Goal: Task Accomplishment & Management: Use online tool/utility

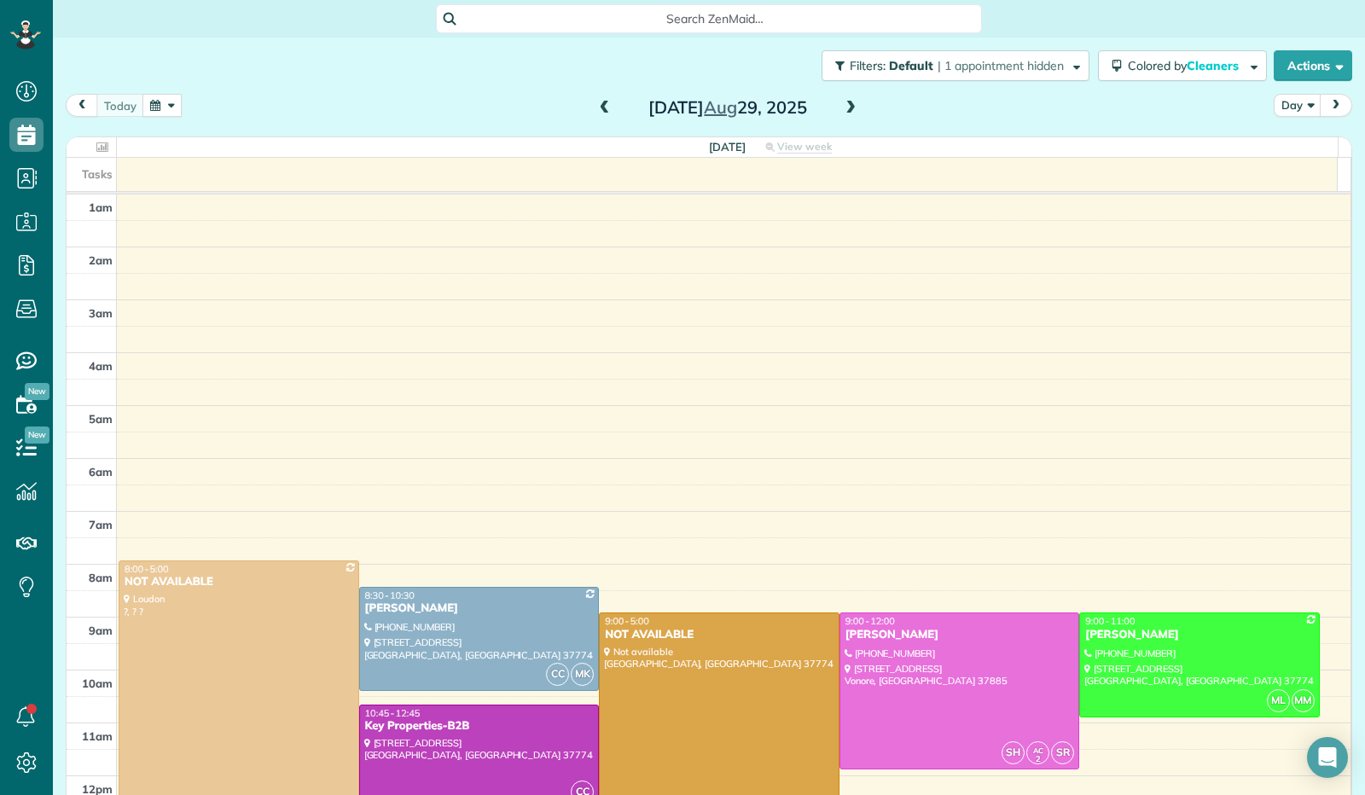
scroll to position [315, 0]
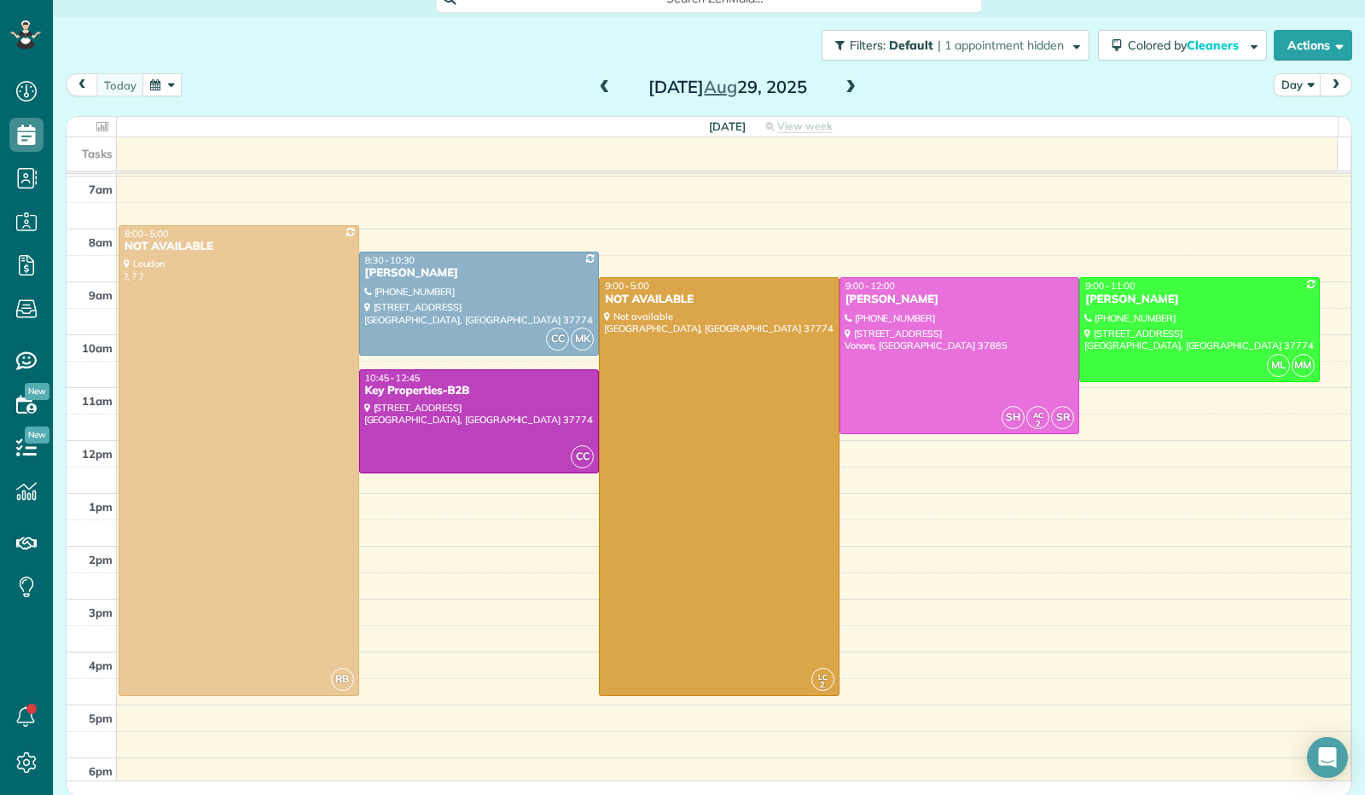
click at [847, 90] on span at bounding box center [850, 87] width 19 height 15
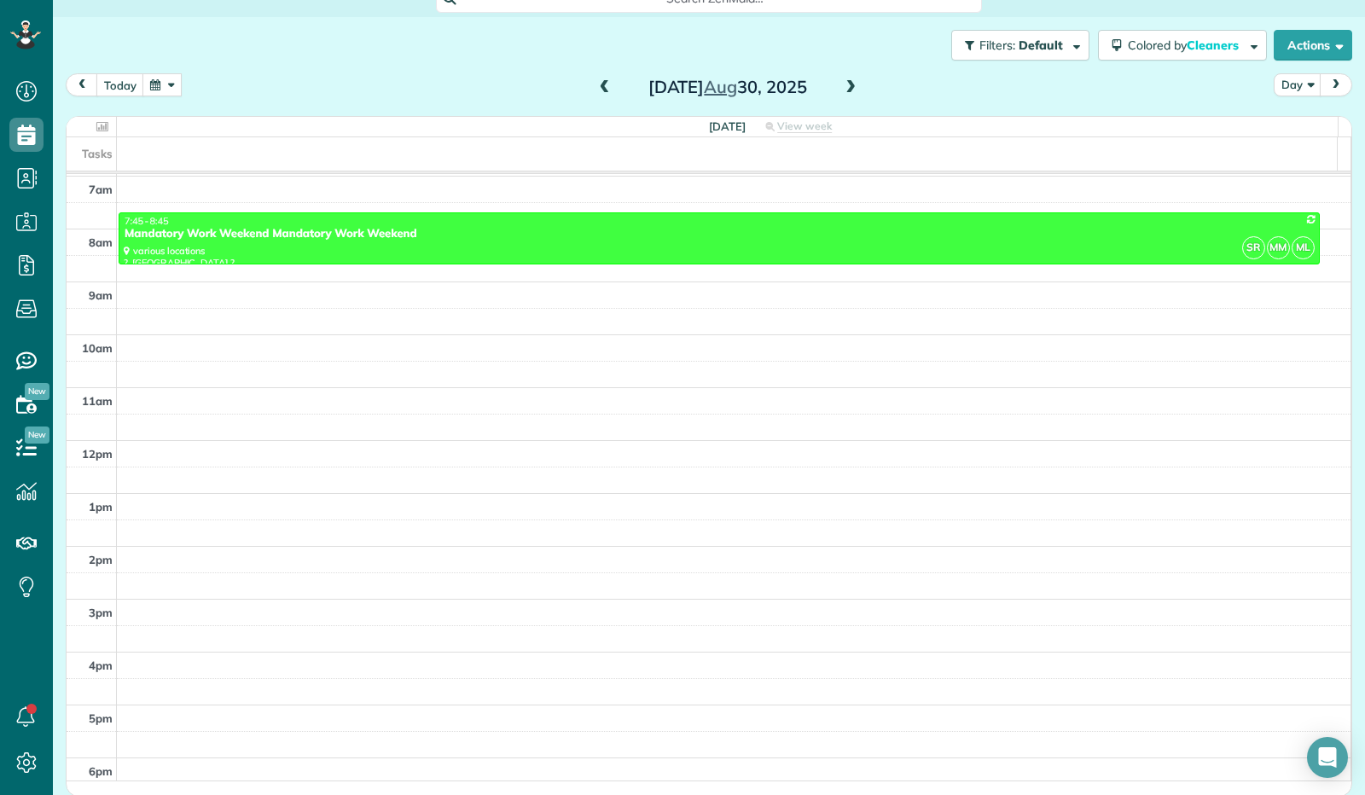
click at [847, 90] on span at bounding box center [850, 87] width 19 height 15
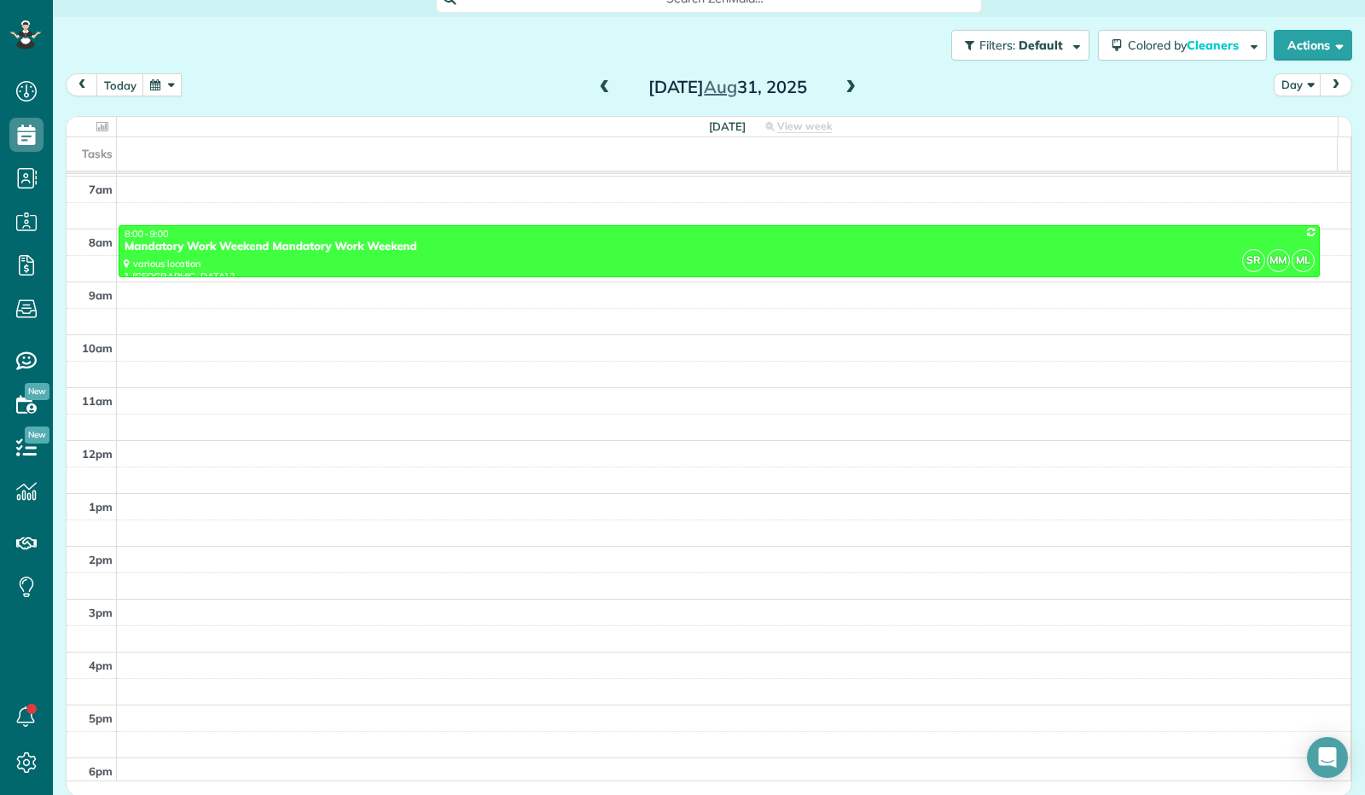
click at [847, 90] on span at bounding box center [850, 87] width 19 height 15
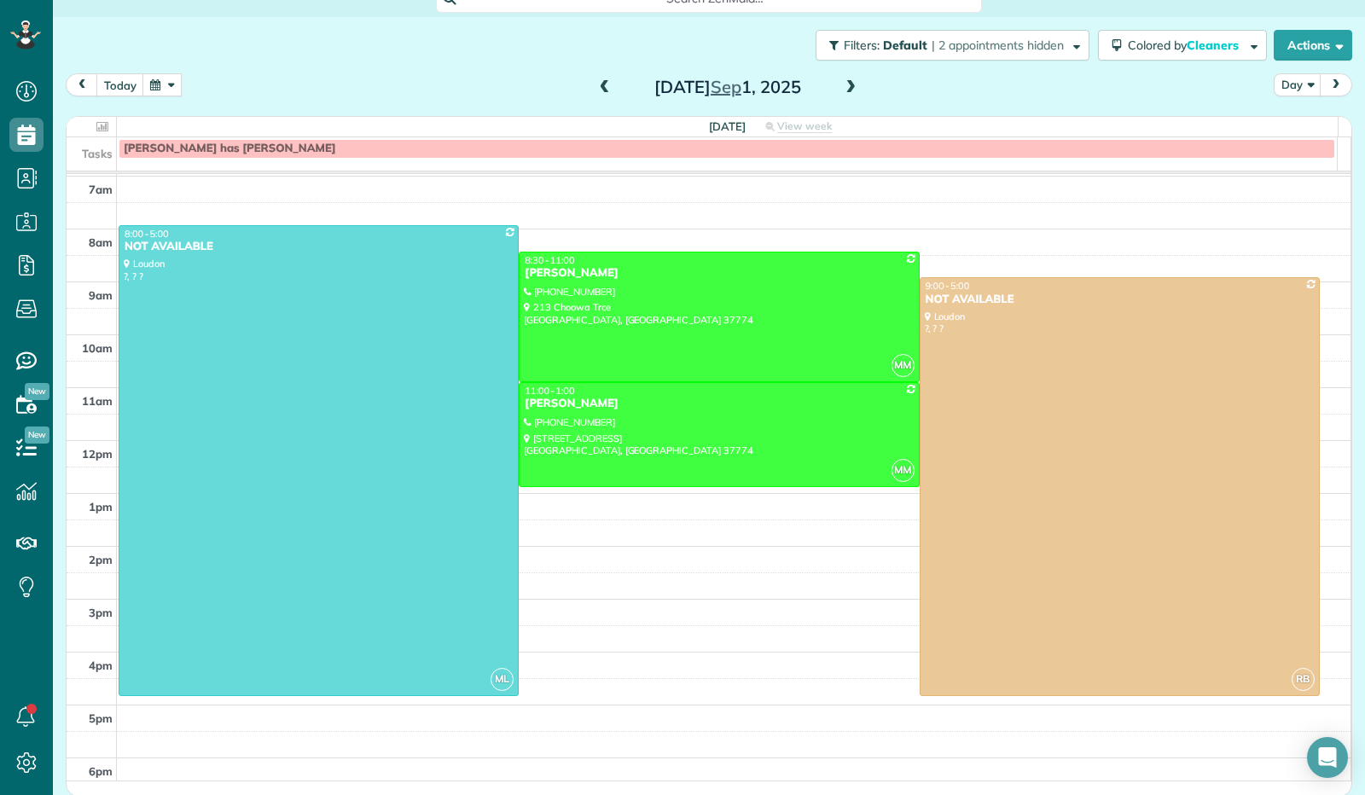
click at [847, 90] on span at bounding box center [850, 87] width 19 height 15
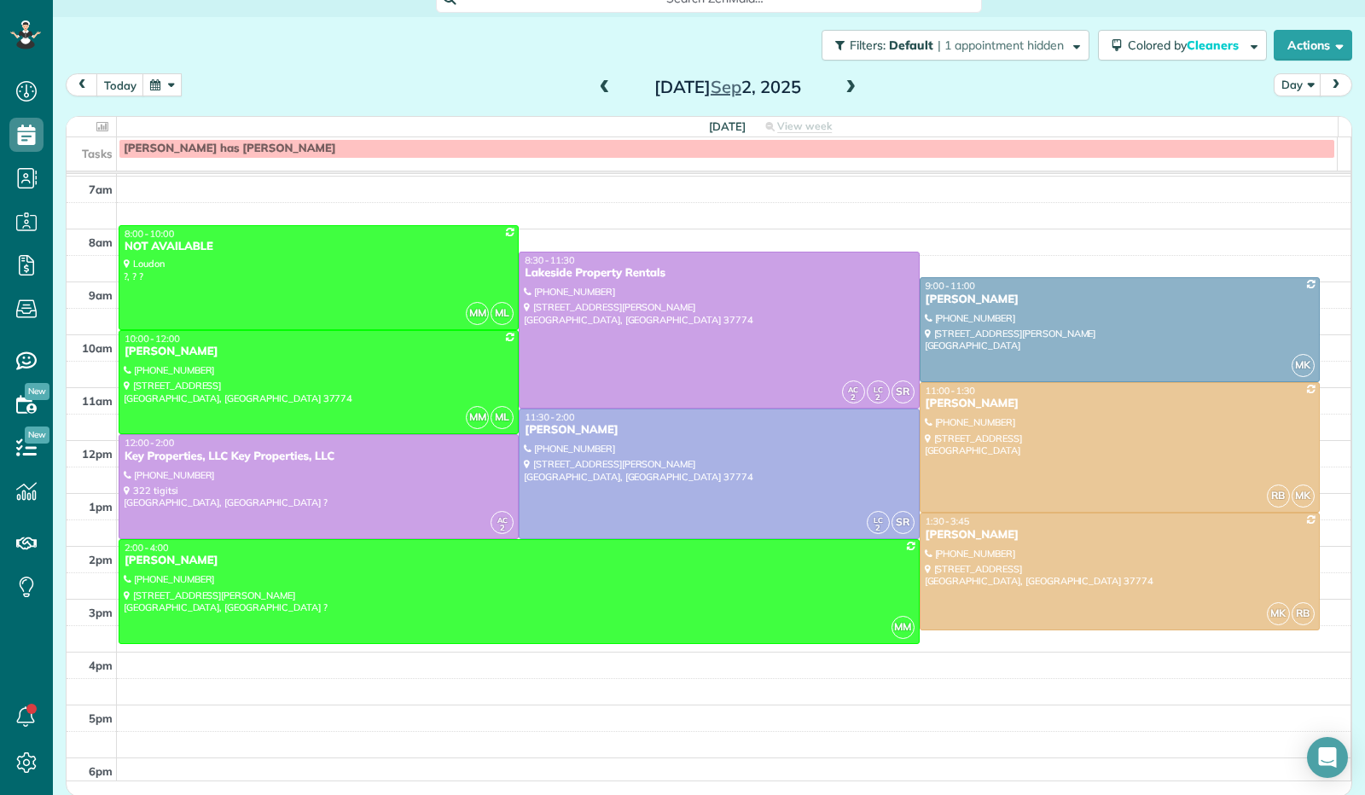
click at [845, 90] on span at bounding box center [850, 87] width 19 height 15
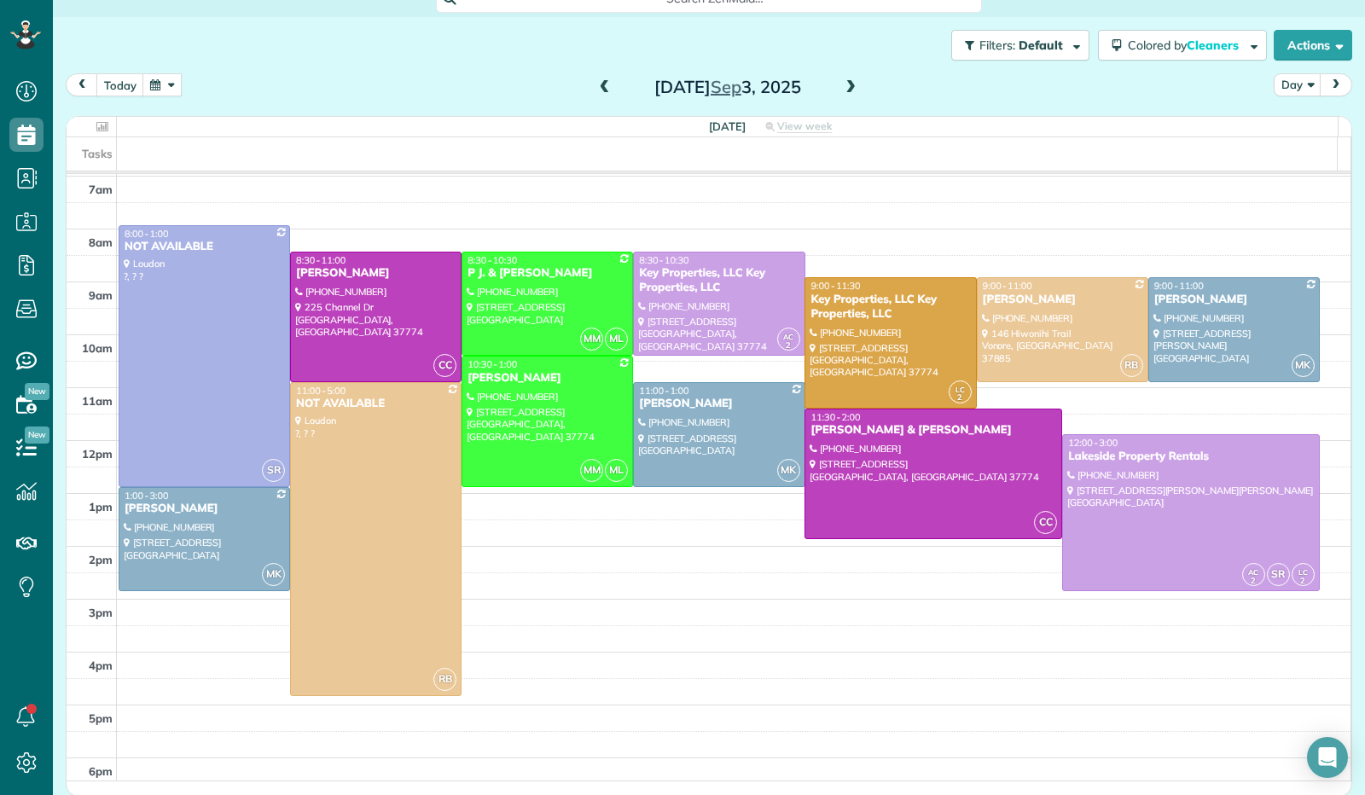
click at [844, 84] on span at bounding box center [850, 87] width 19 height 15
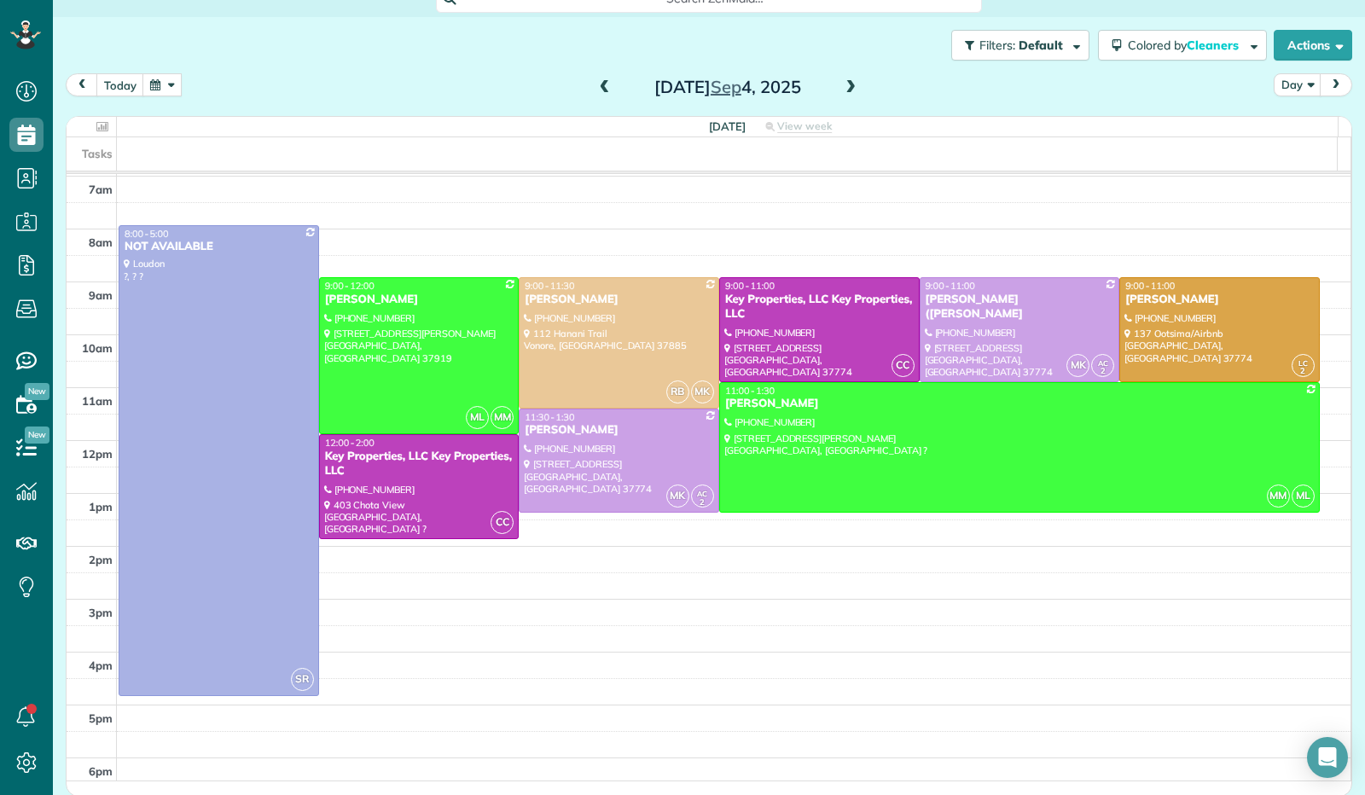
click at [844, 84] on span at bounding box center [850, 87] width 19 height 15
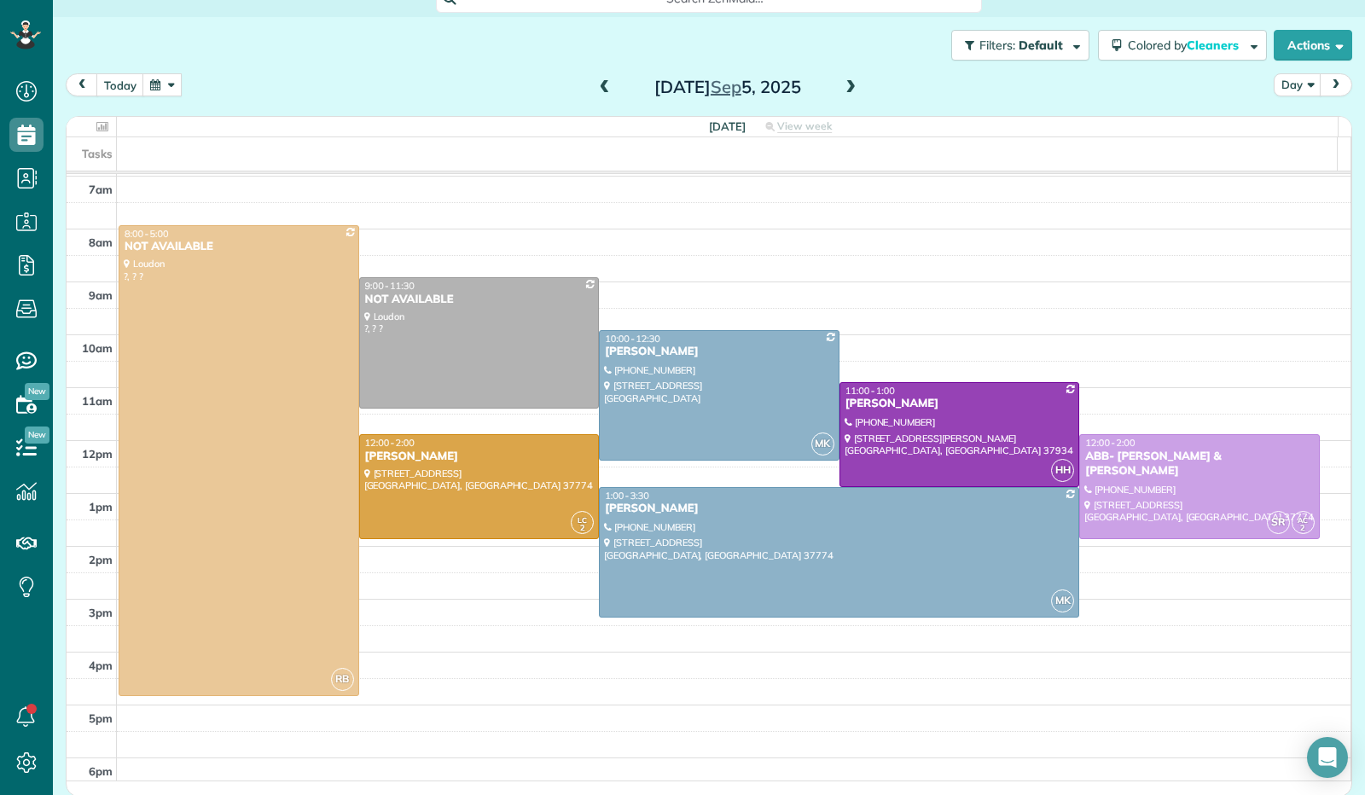
click at [848, 84] on span at bounding box center [850, 87] width 19 height 15
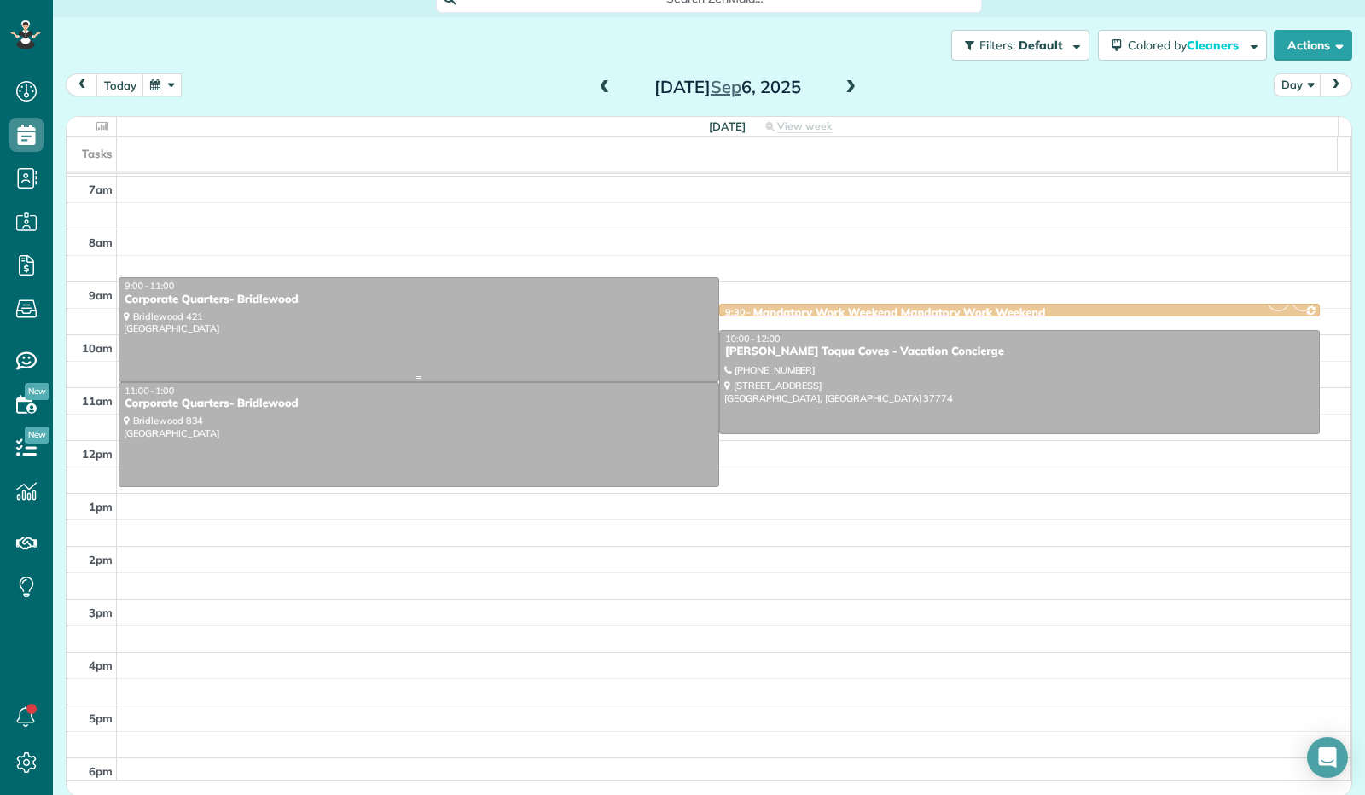
click at [420, 281] on div "9:00 - 11:00" at bounding box center [419, 286] width 590 height 12
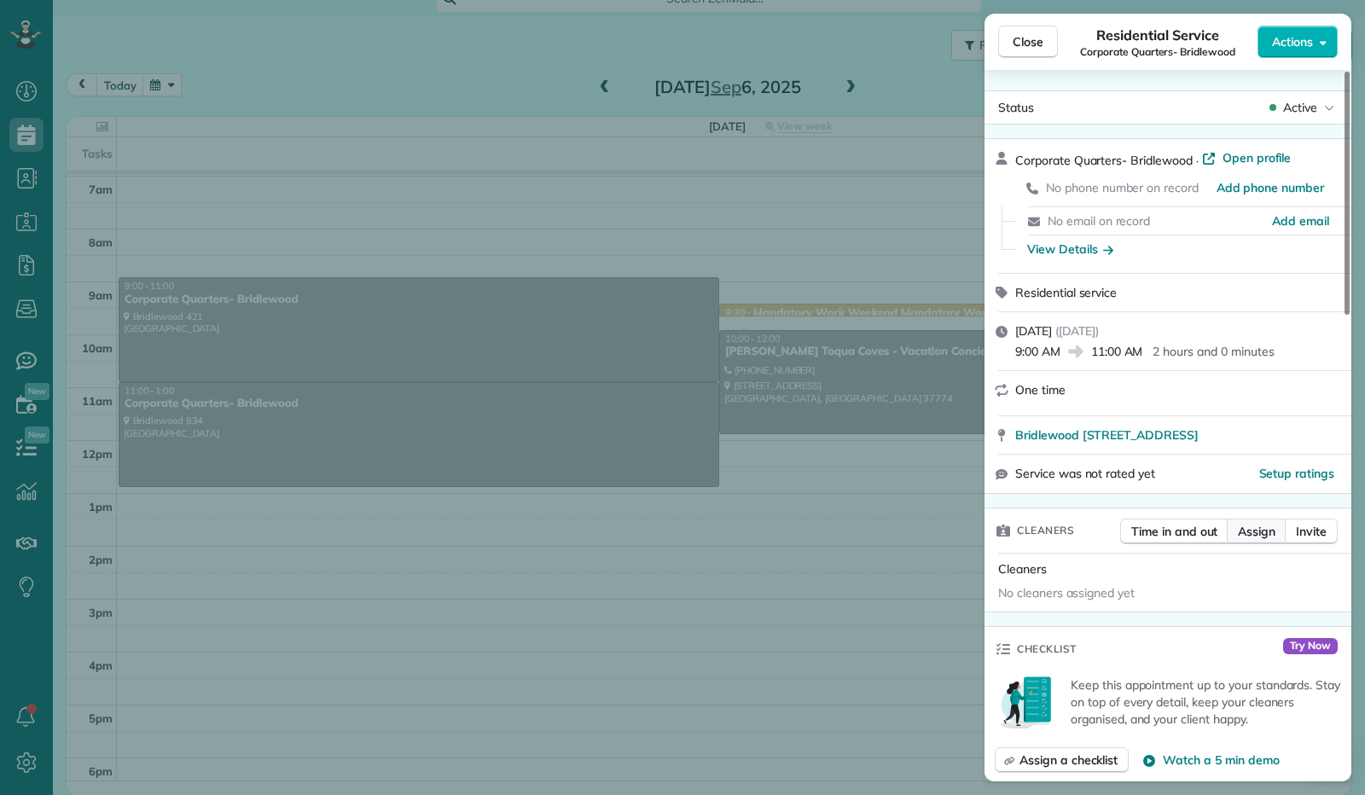
click at [1260, 533] on span "Assign" at bounding box center [1257, 531] width 38 height 17
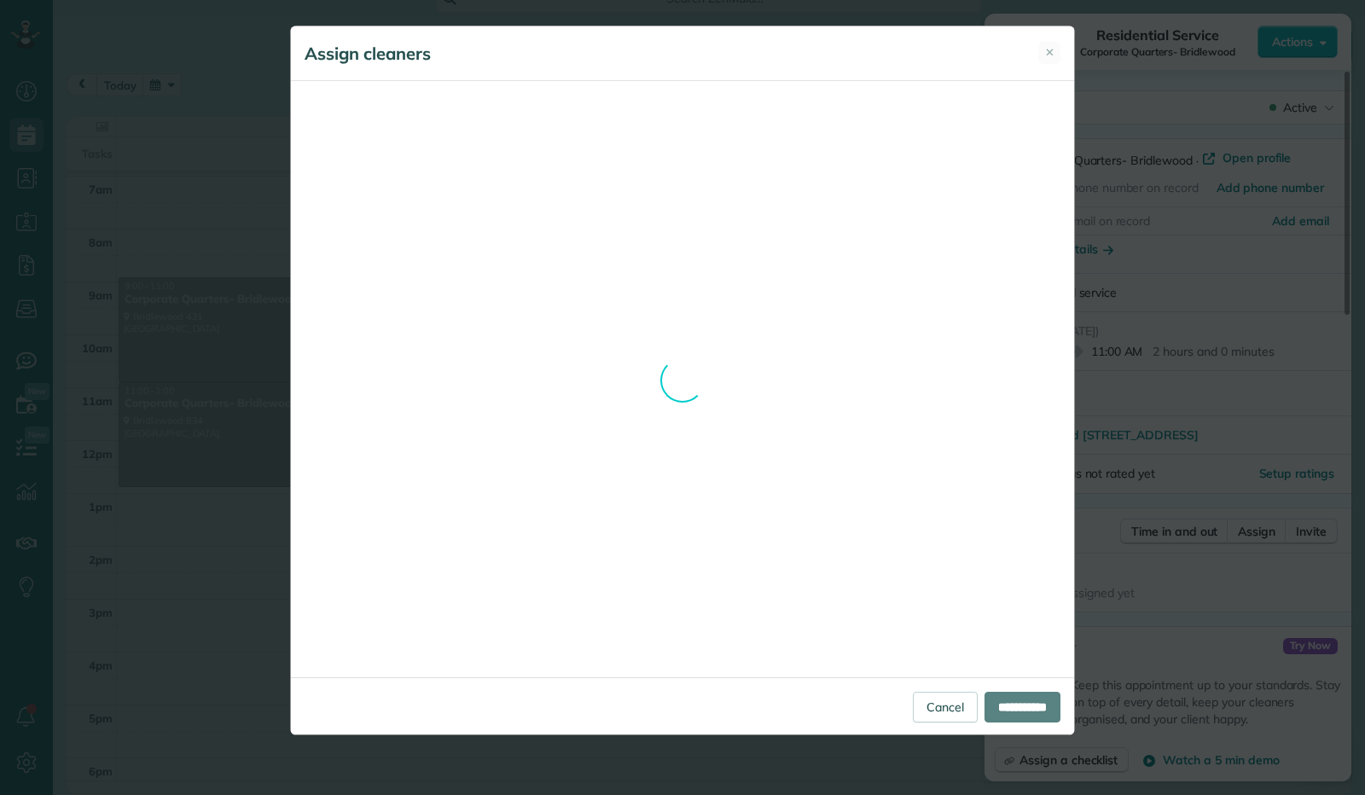
click at [1050, 50] on div "Assign cleaners ✕ Cleaning for Key Properties, LLC Key Properties, LLC [DATE] 9…" at bounding box center [682, 381] width 785 height 710
click at [932, 699] on div "Assign cleaners ✕ Cleaning for Key Properties, LLC Key Properties, LLC [DATE] 9…" at bounding box center [682, 381] width 785 height 710
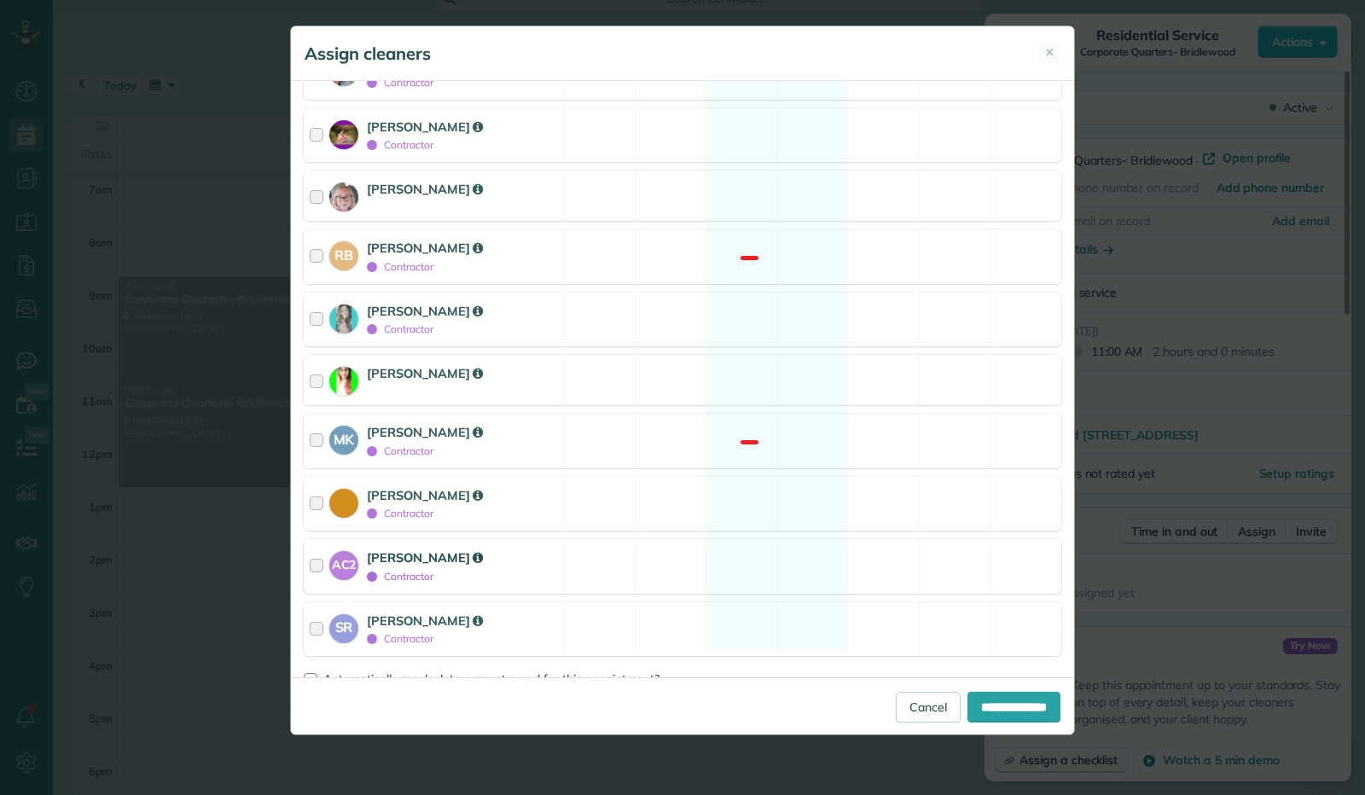
scroll to position [302, 0]
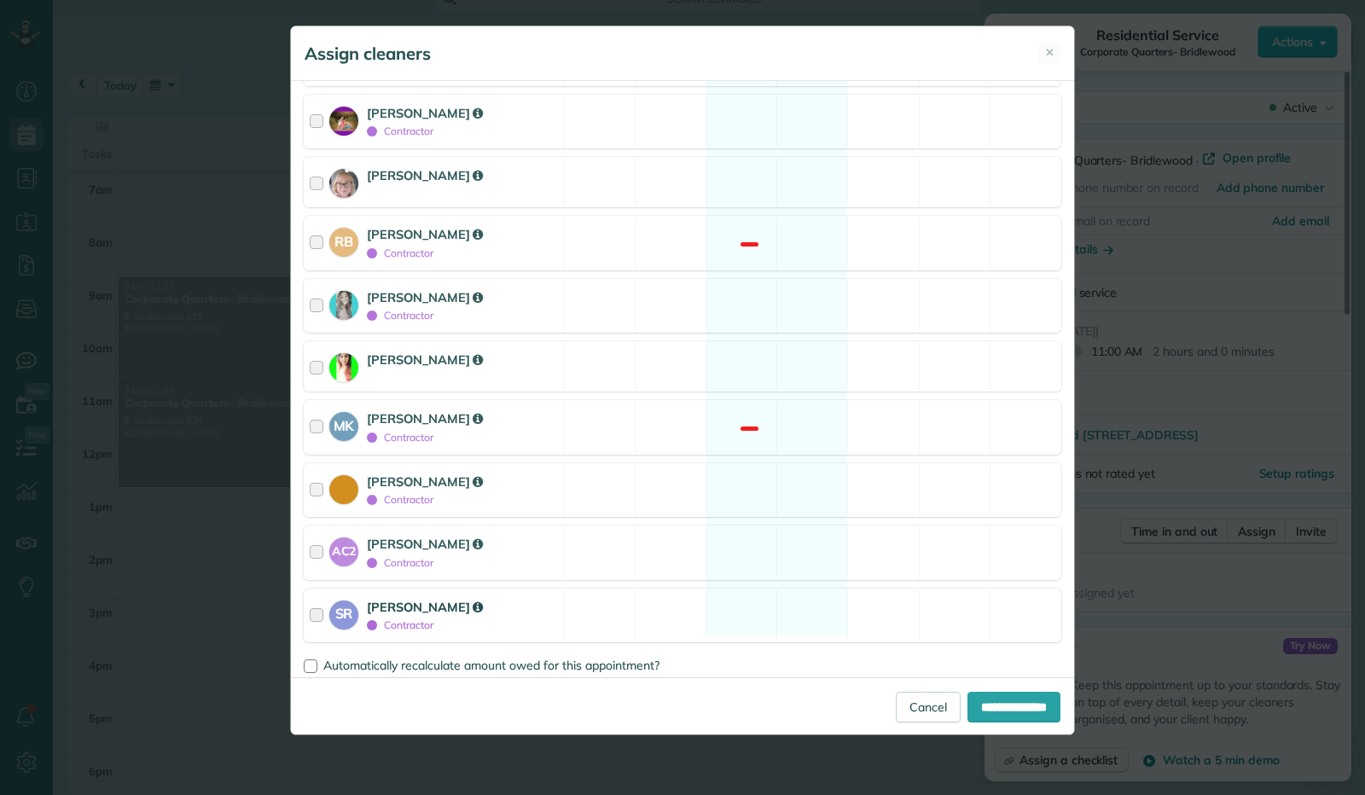
click at [313, 605] on div at bounding box center [320, 616] width 20 height 36
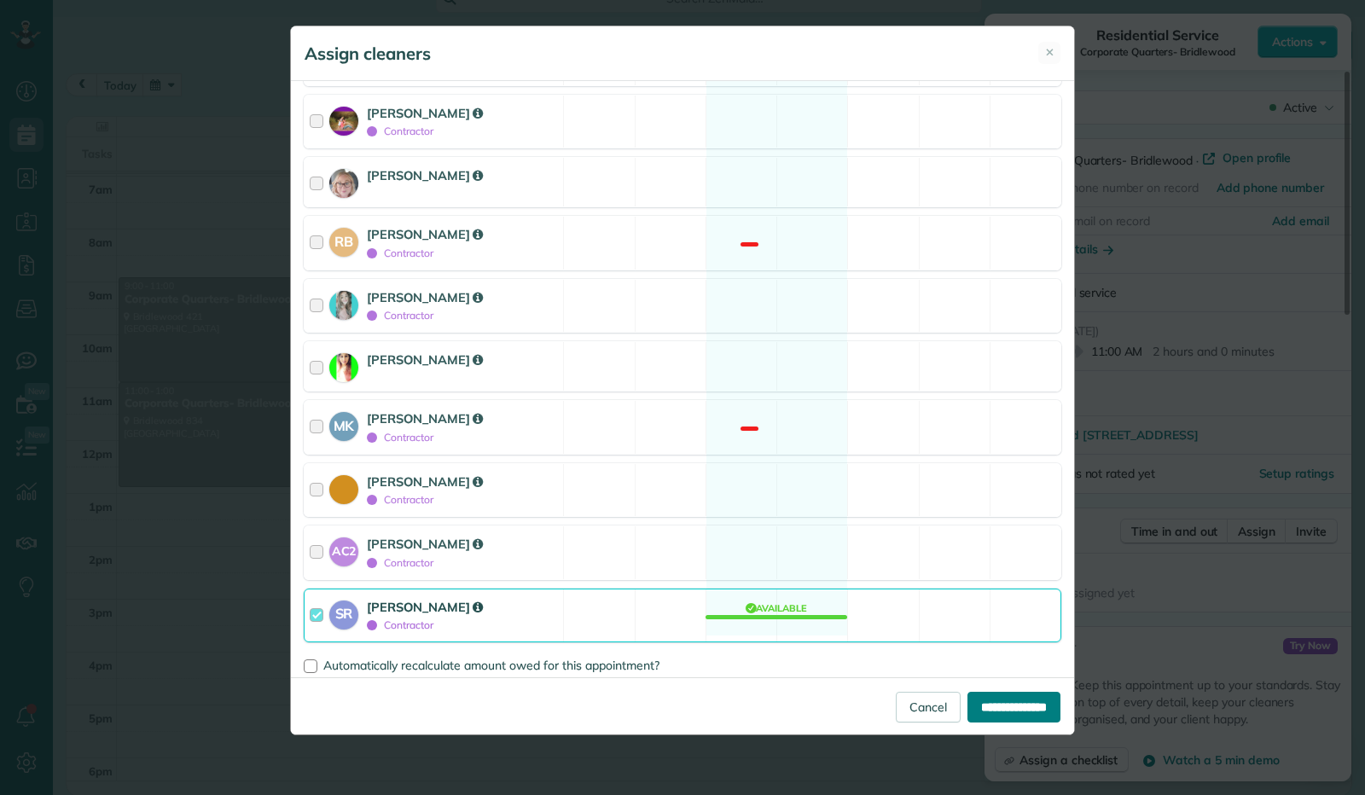
click at [983, 698] on input "**********" at bounding box center [1013, 707] width 93 height 31
type input "**********"
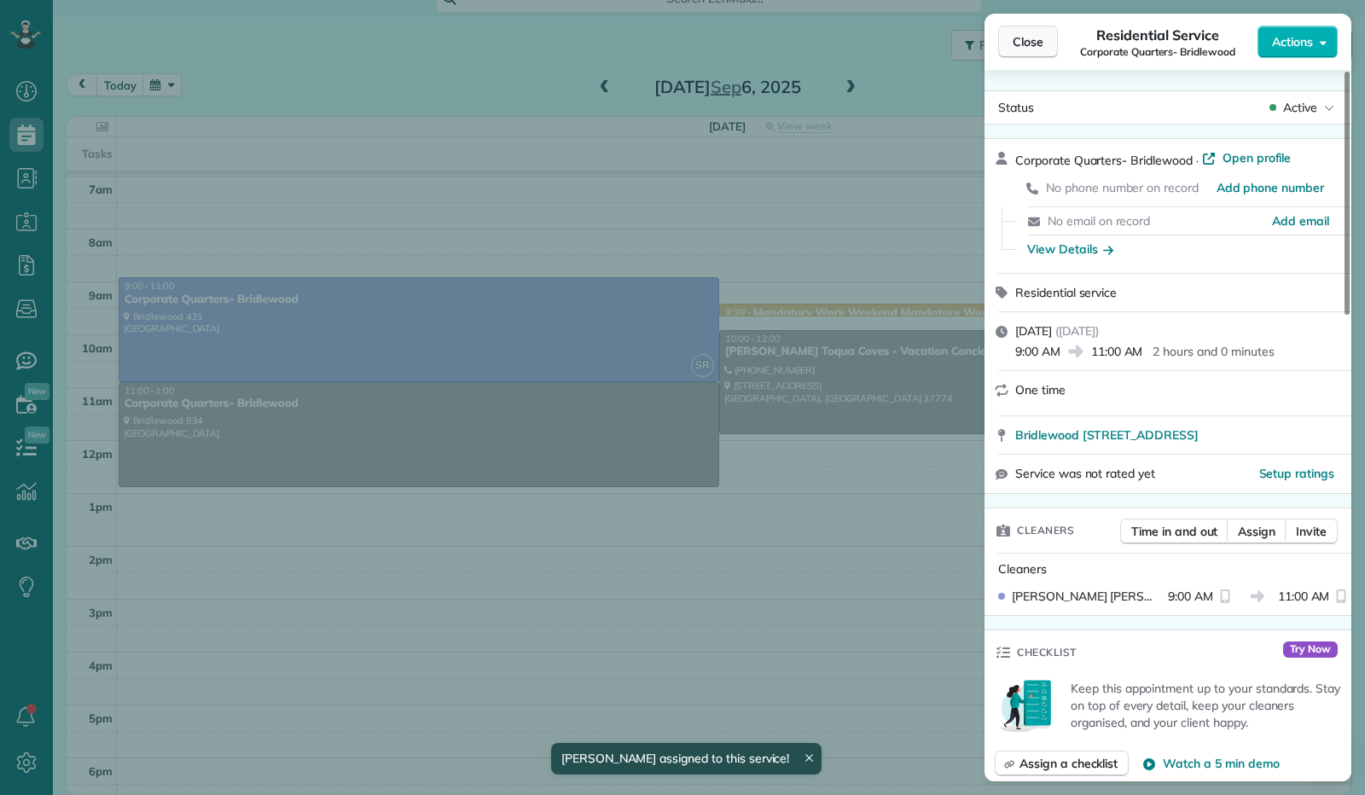
click at [1018, 32] on button "Close" at bounding box center [1028, 42] width 60 height 32
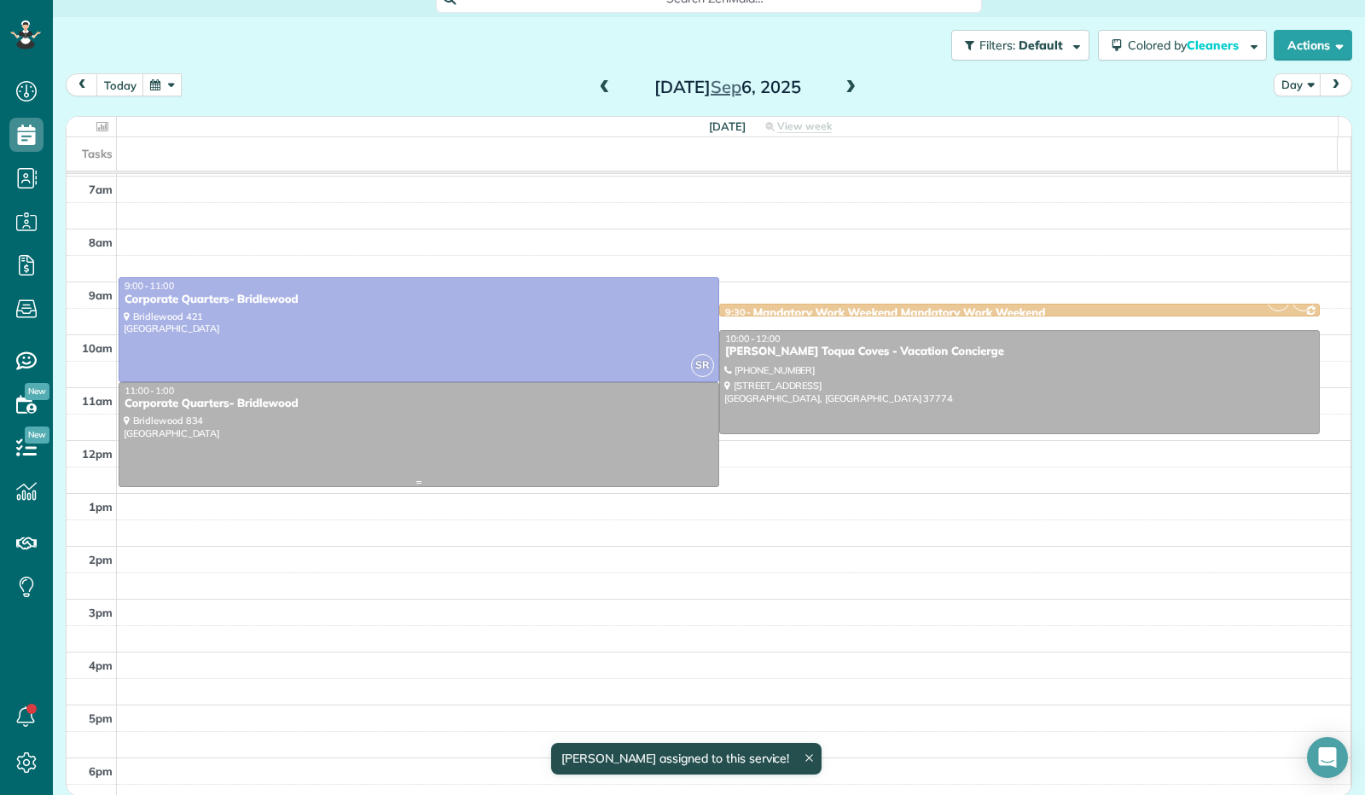
click at [588, 405] on div "Corporate Quarters- Bridlewood" at bounding box center [419, 404] width 590 height 14
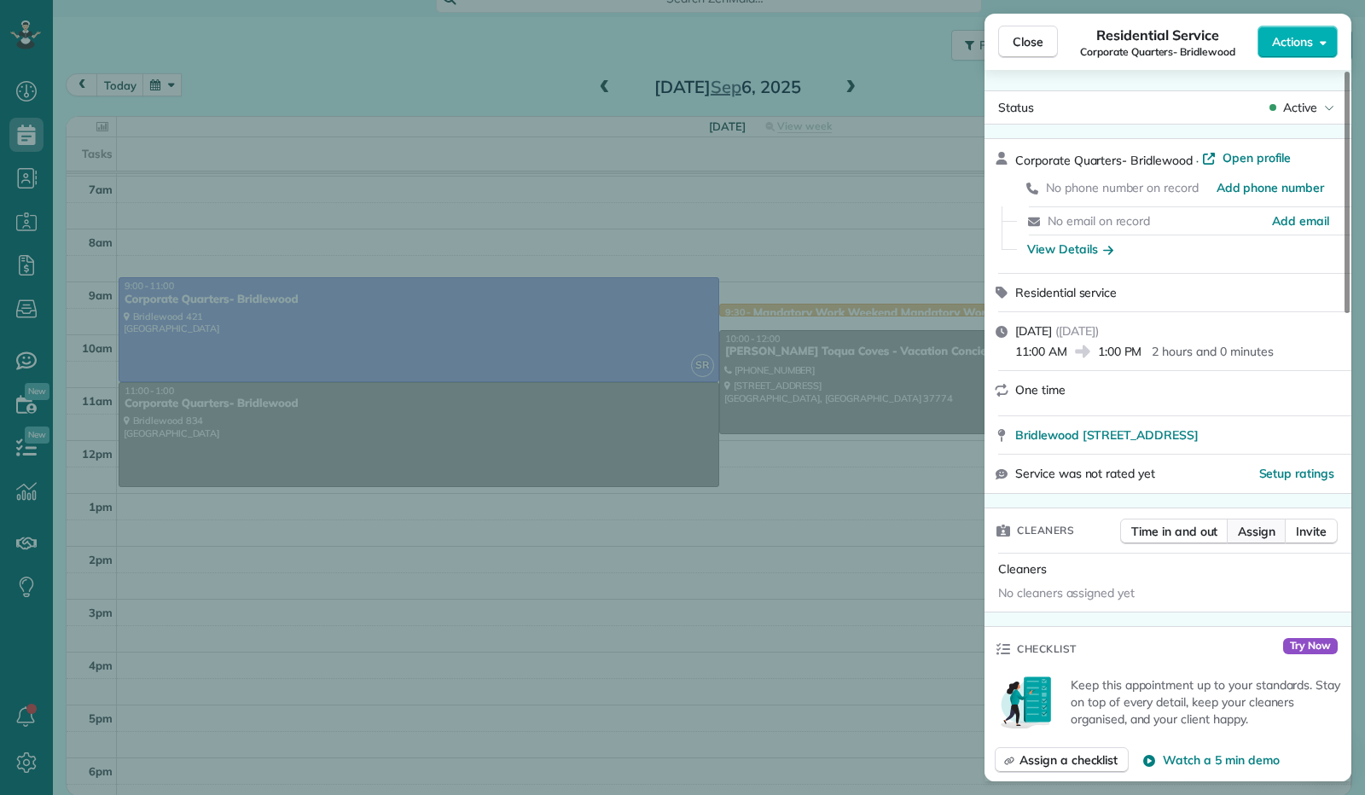
click at [1253, 524] on button "Assign" at bounding box center [1257, 532] width 60 height 26
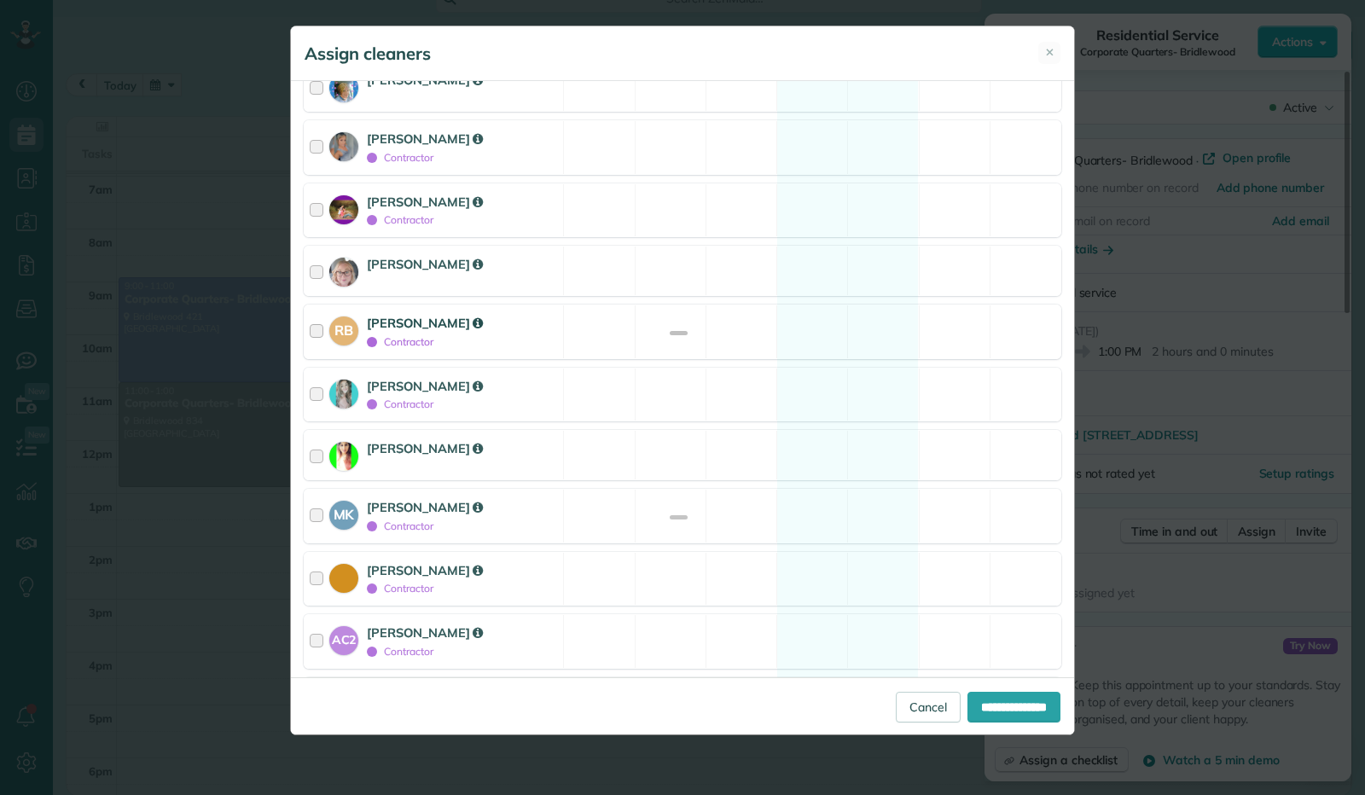
scroll to position [302, 0]
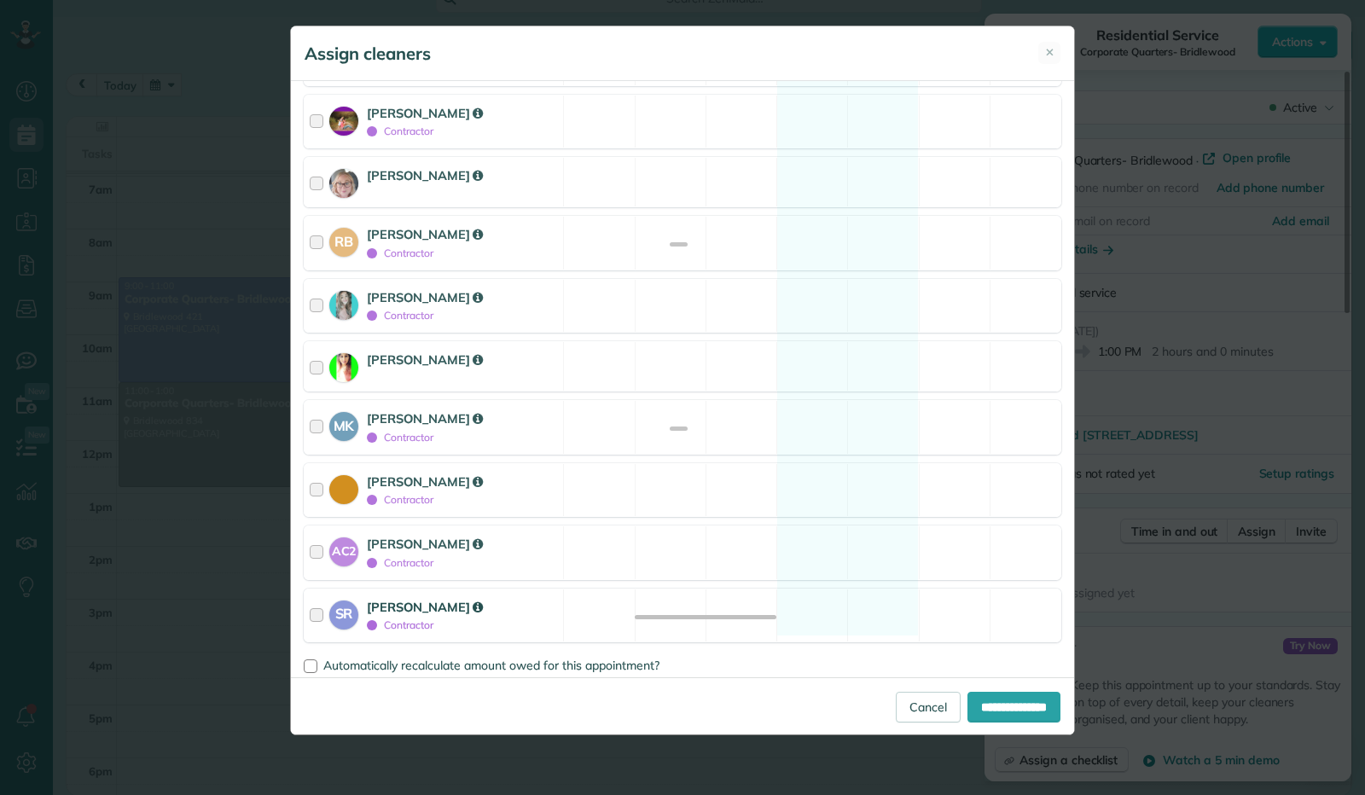
click at [316, 611] on div at bounding box center [320, 616] width 20 height 36
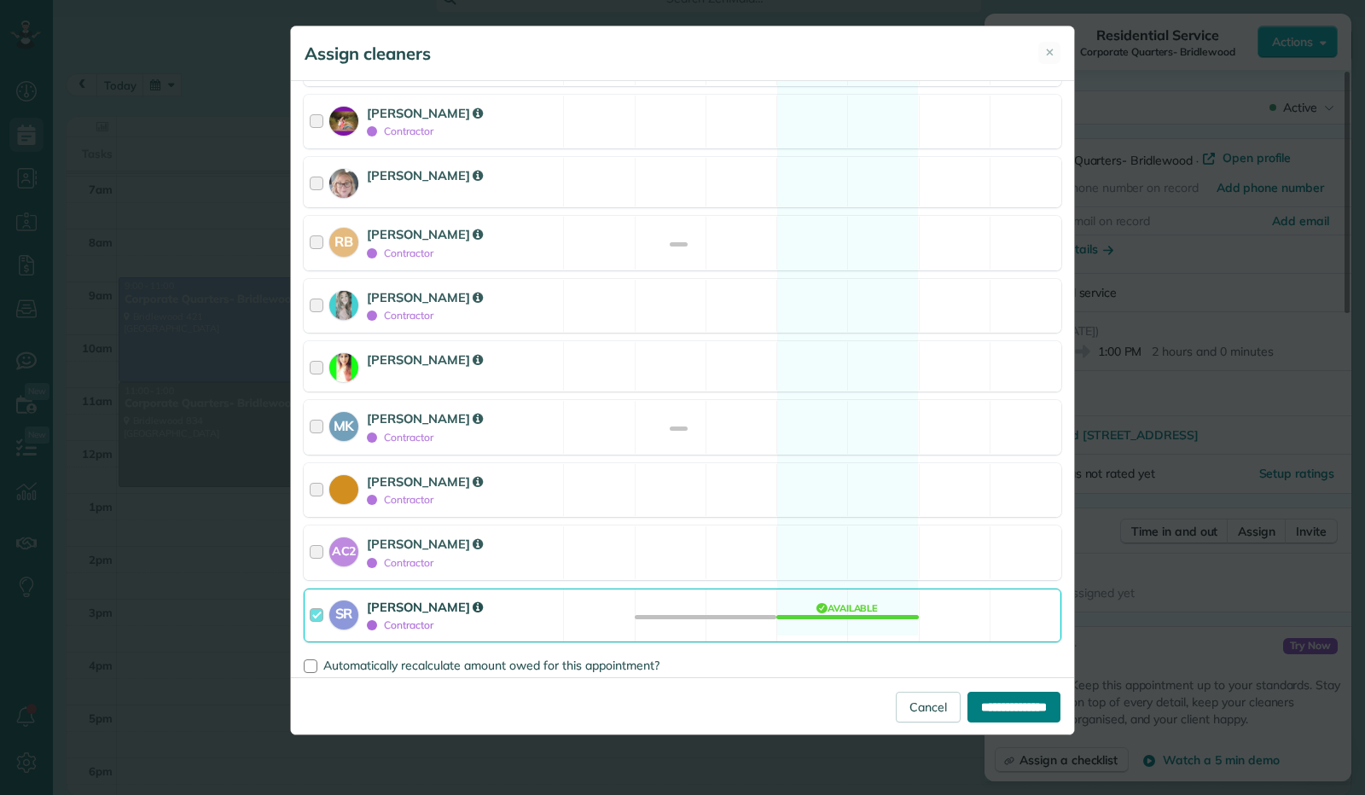
click at [999, 699] on input "**********" at bounding box center [1013, 707] width 93 height 31
type input "**********"
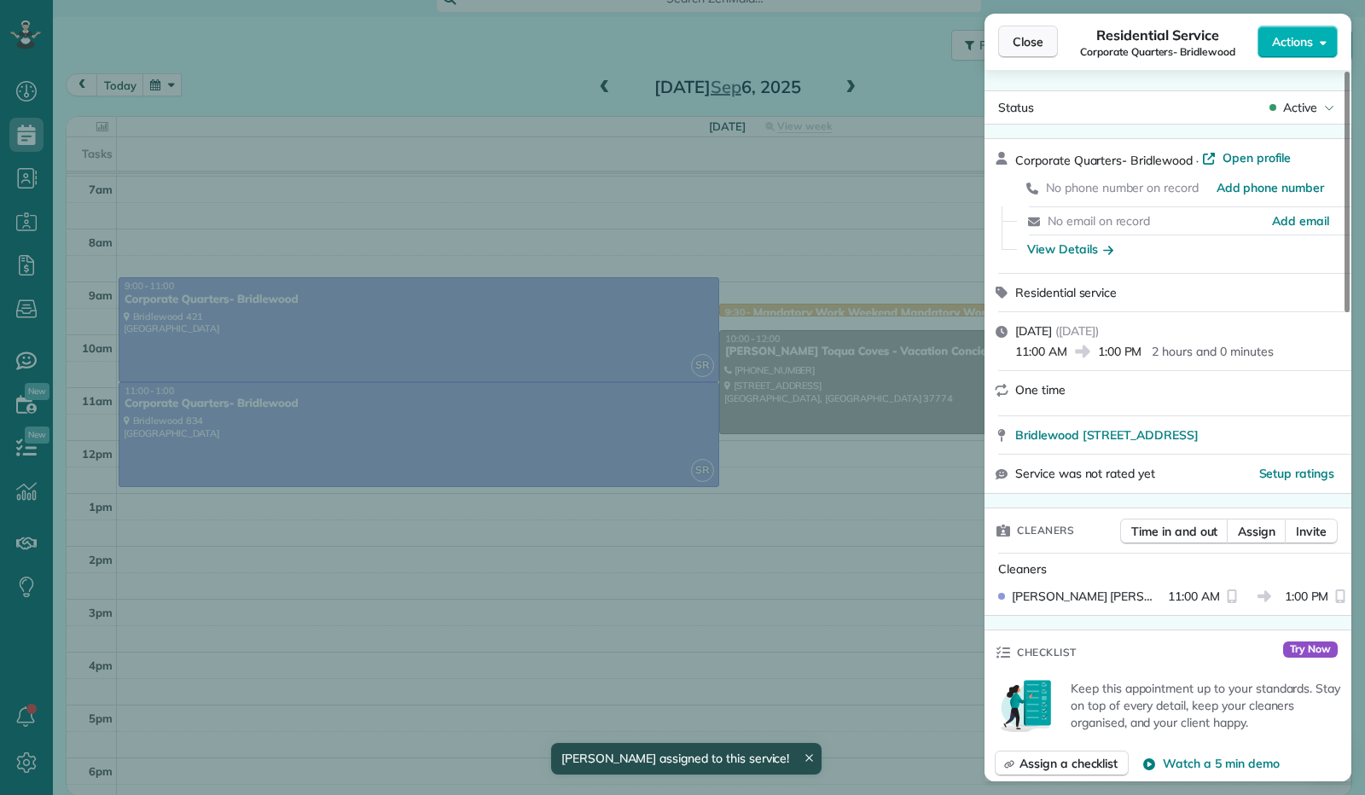
click at [1018, 38] on span "Close" at bounding box center [1027, 41] width 31 height 17
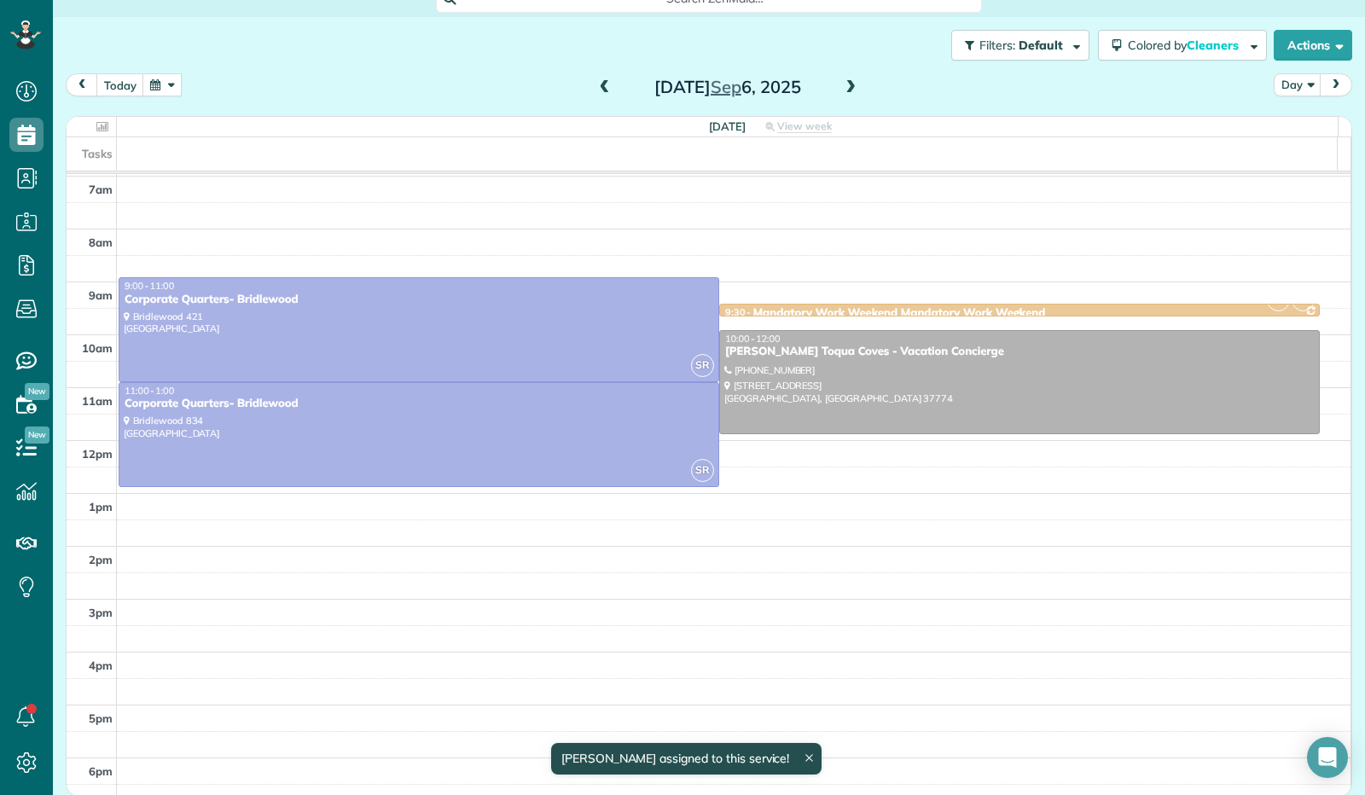
click at [1153, 304] on div at bounding box center [1019, 309] width 599 height 11
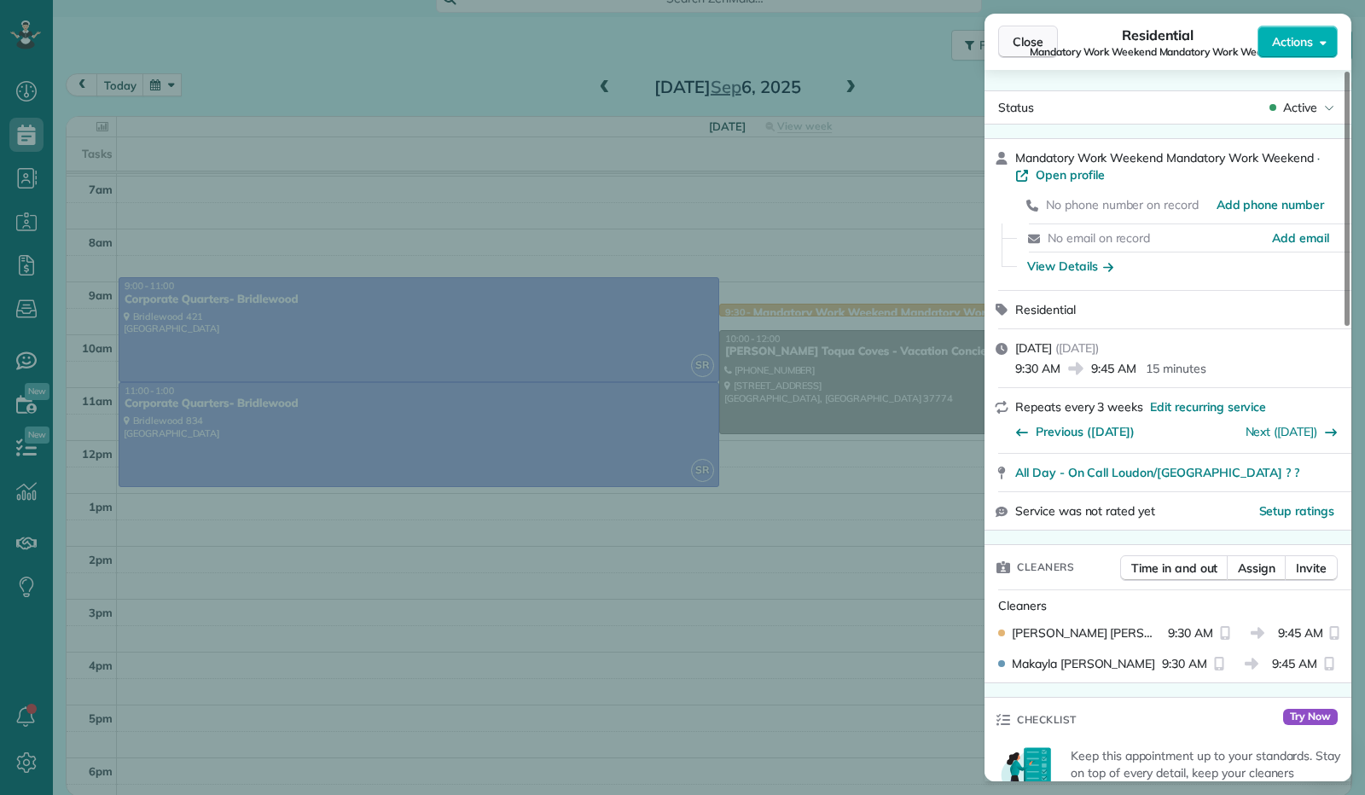
click at [1025, 33] on span "Close" at bounding box center [1027, 41] width 31 height 17
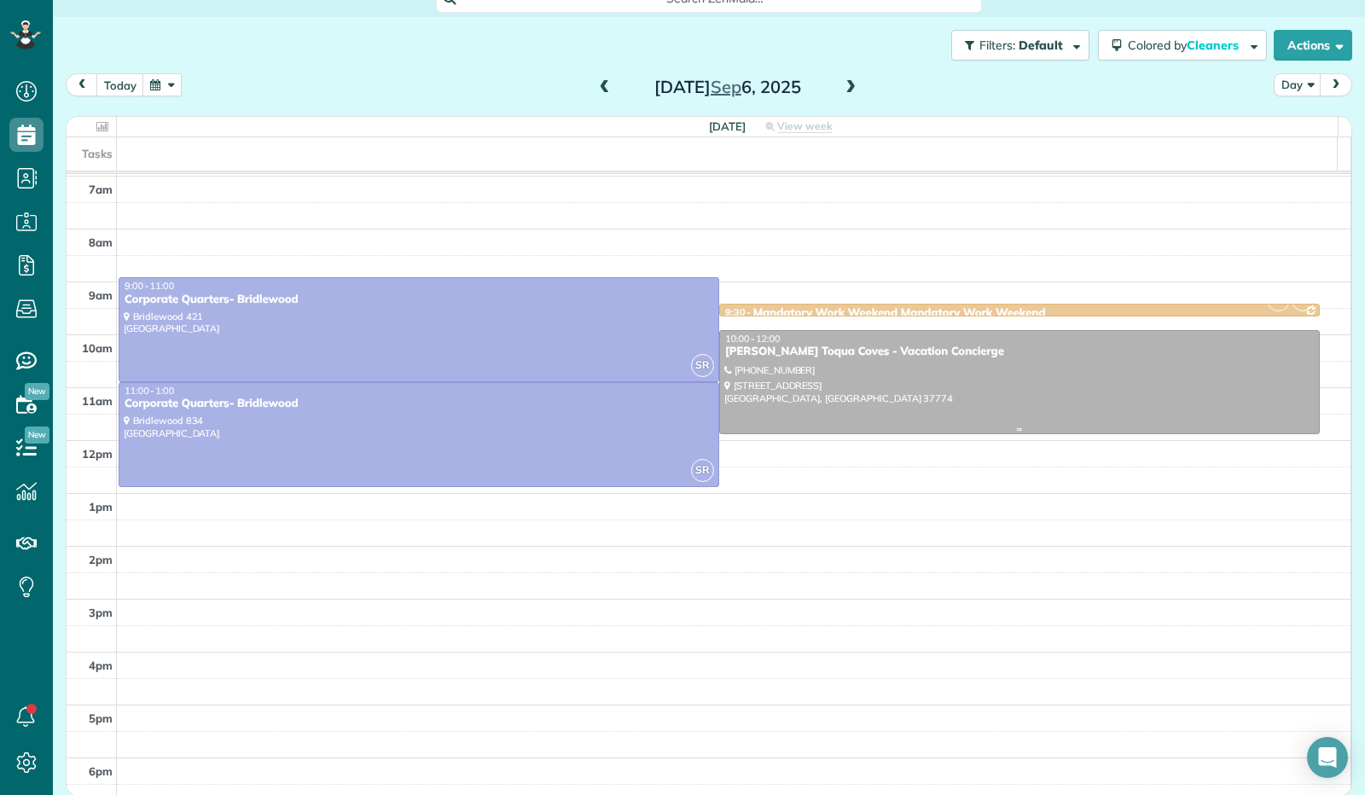
click at [993, 385] on div at bounding box center [1019, 382] width 599 height 103
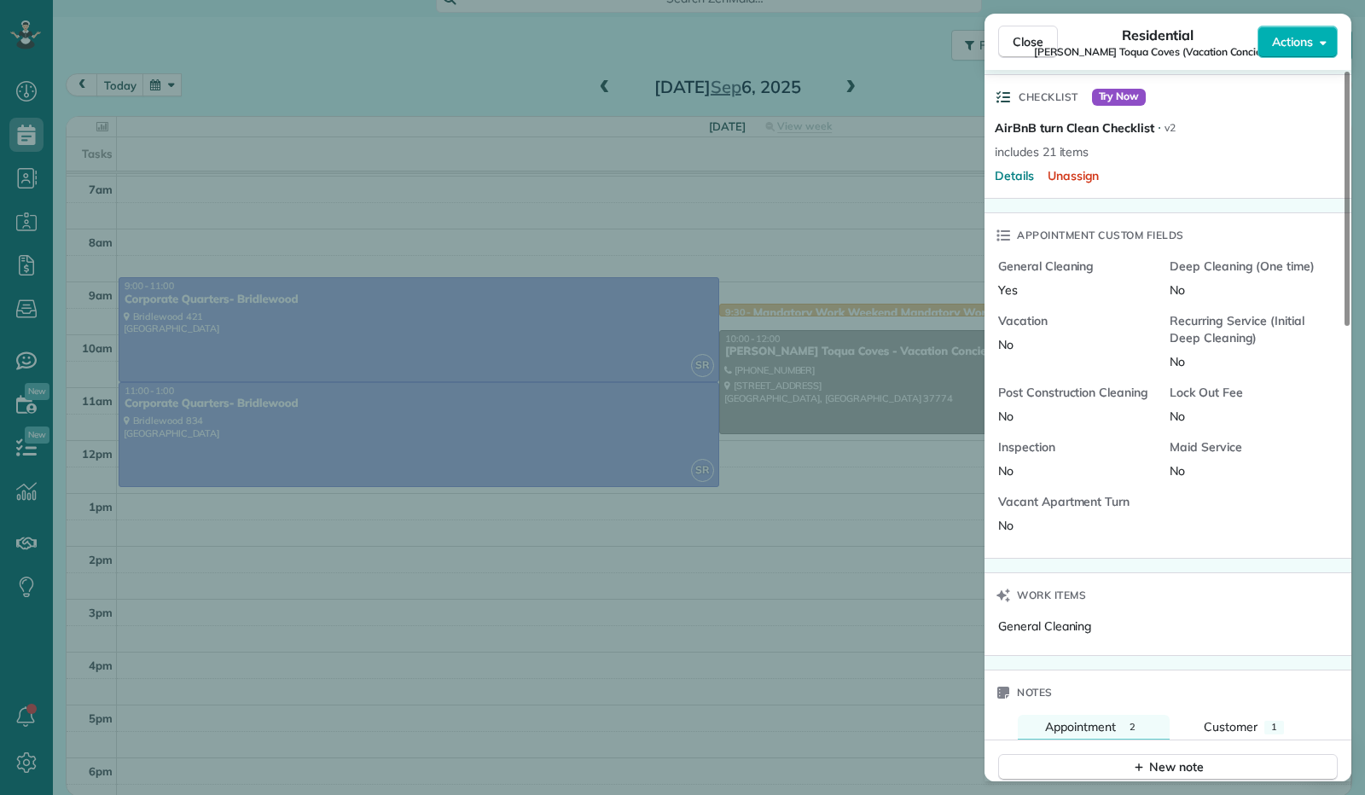
scroll to position [85, 0]
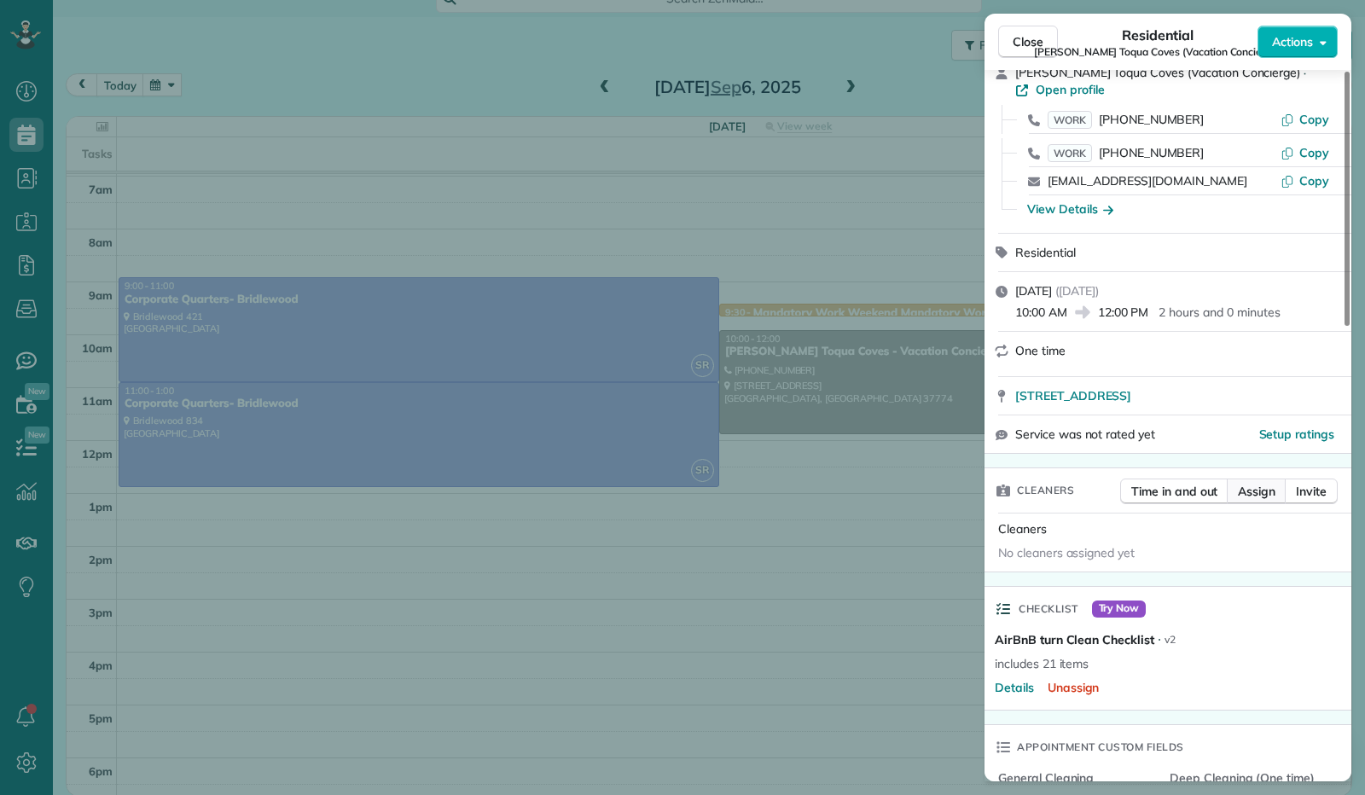
click at [1252, 490] on span "Assign" at bounding box center [1257, 491] width 38 height 17
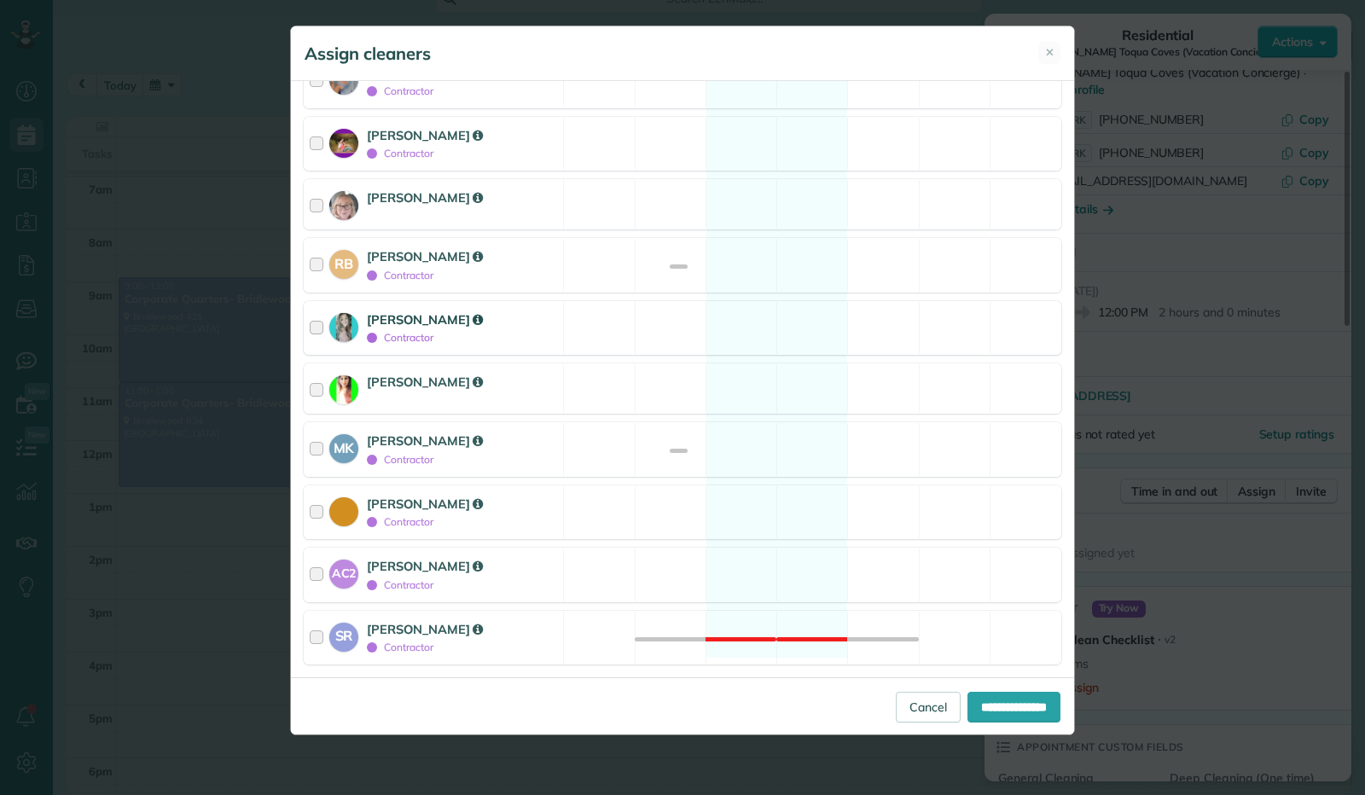
scroll to position [302, 0]
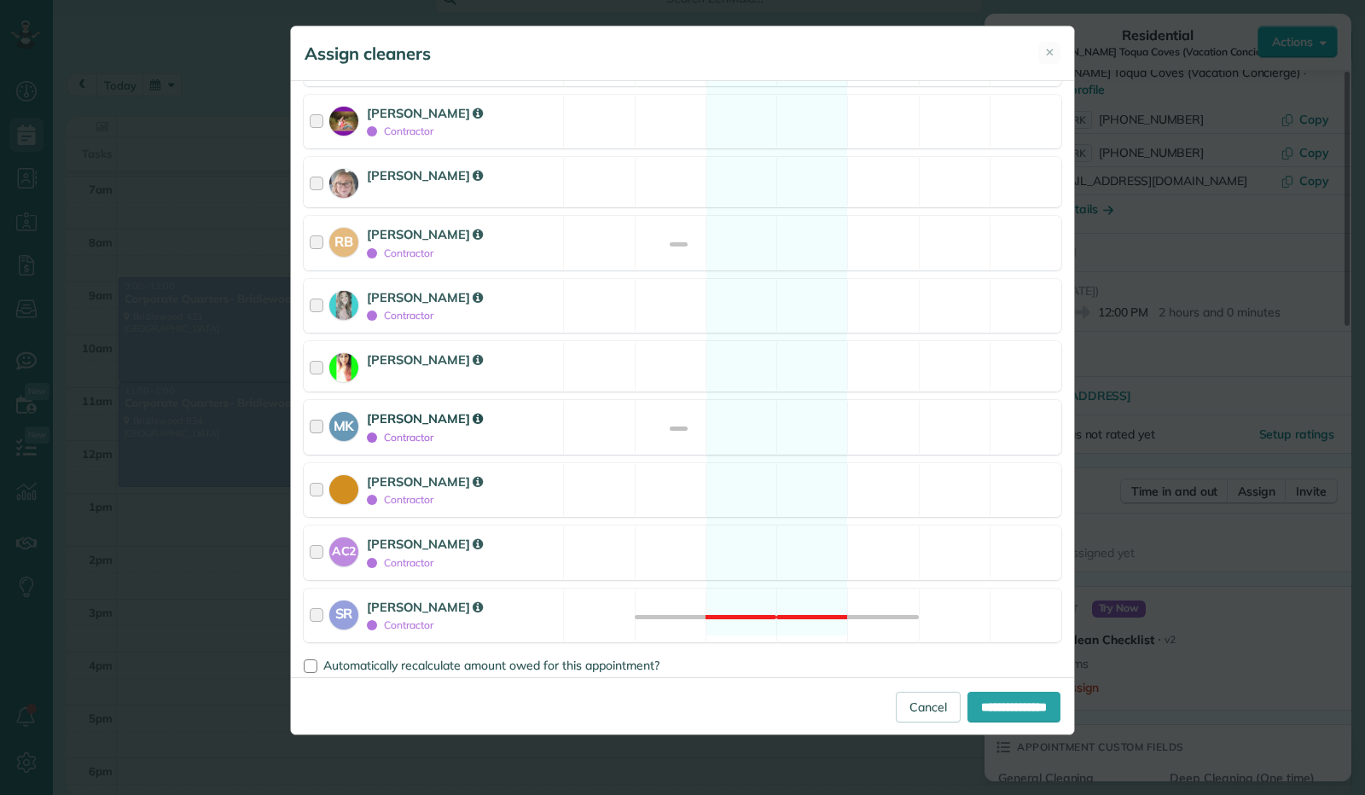
click at [317, 412] on div at bounding box center [320, 427] width 20 height 36
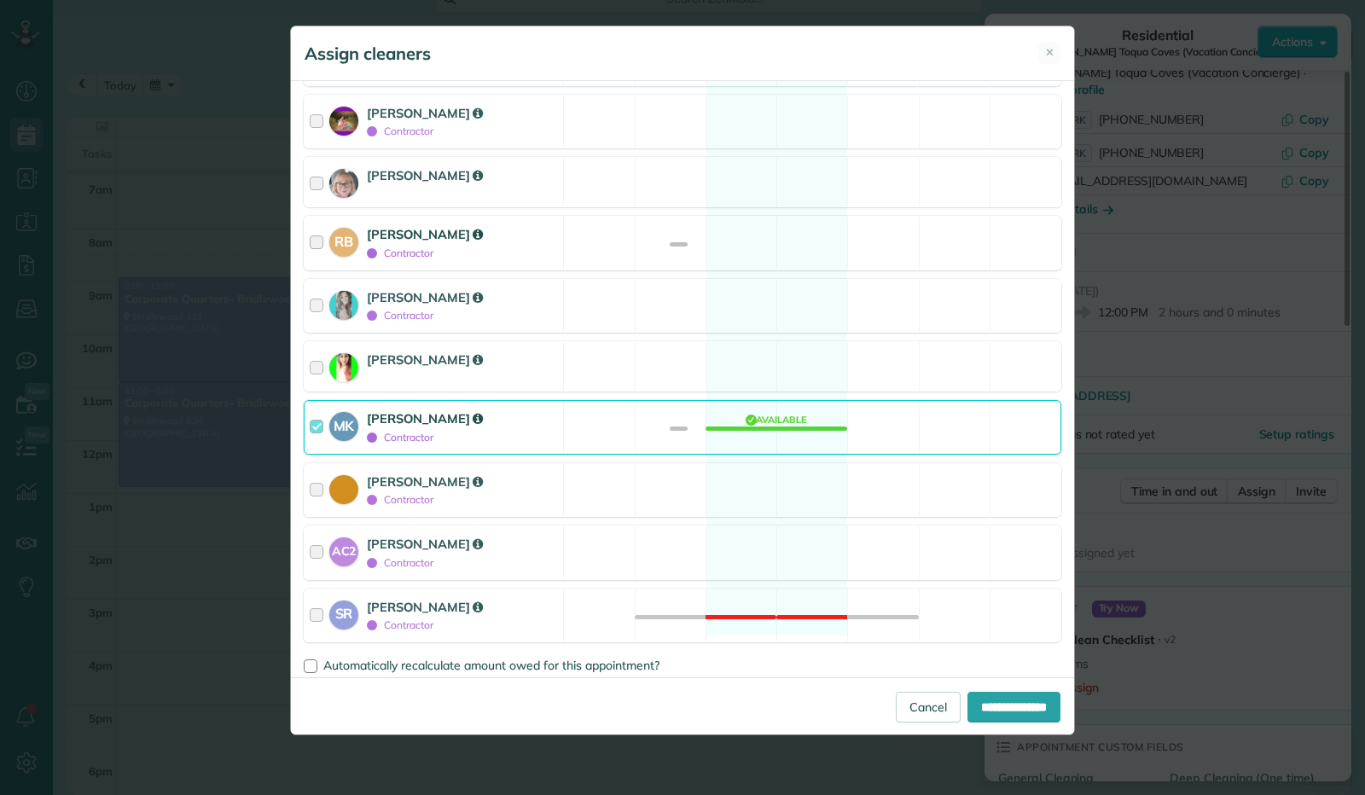
click at [315, 243] on div at bounding box center [320, 243] width 20 height 36
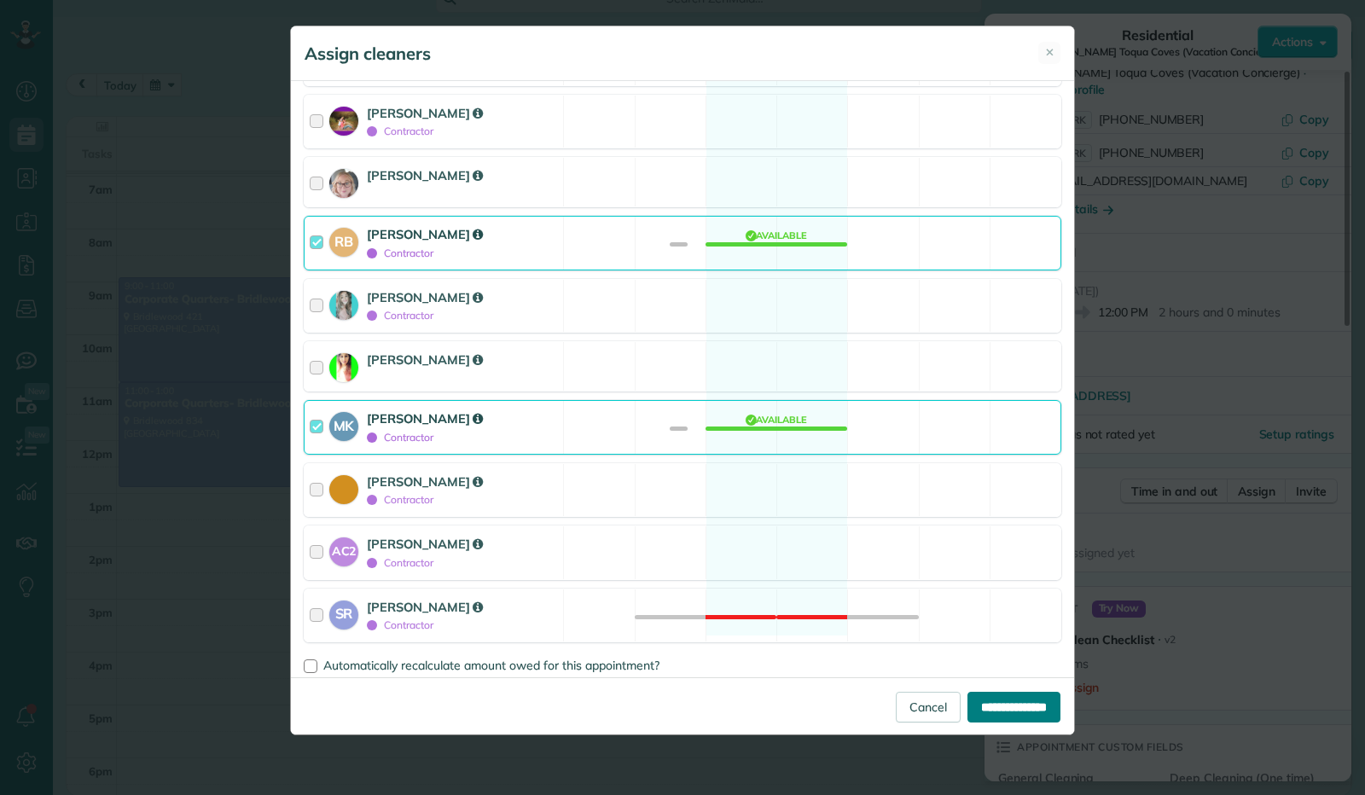
click at [1012, 707] on input "**********" at bounding box center [1013, 707] width 93 height 31
type input "**********"
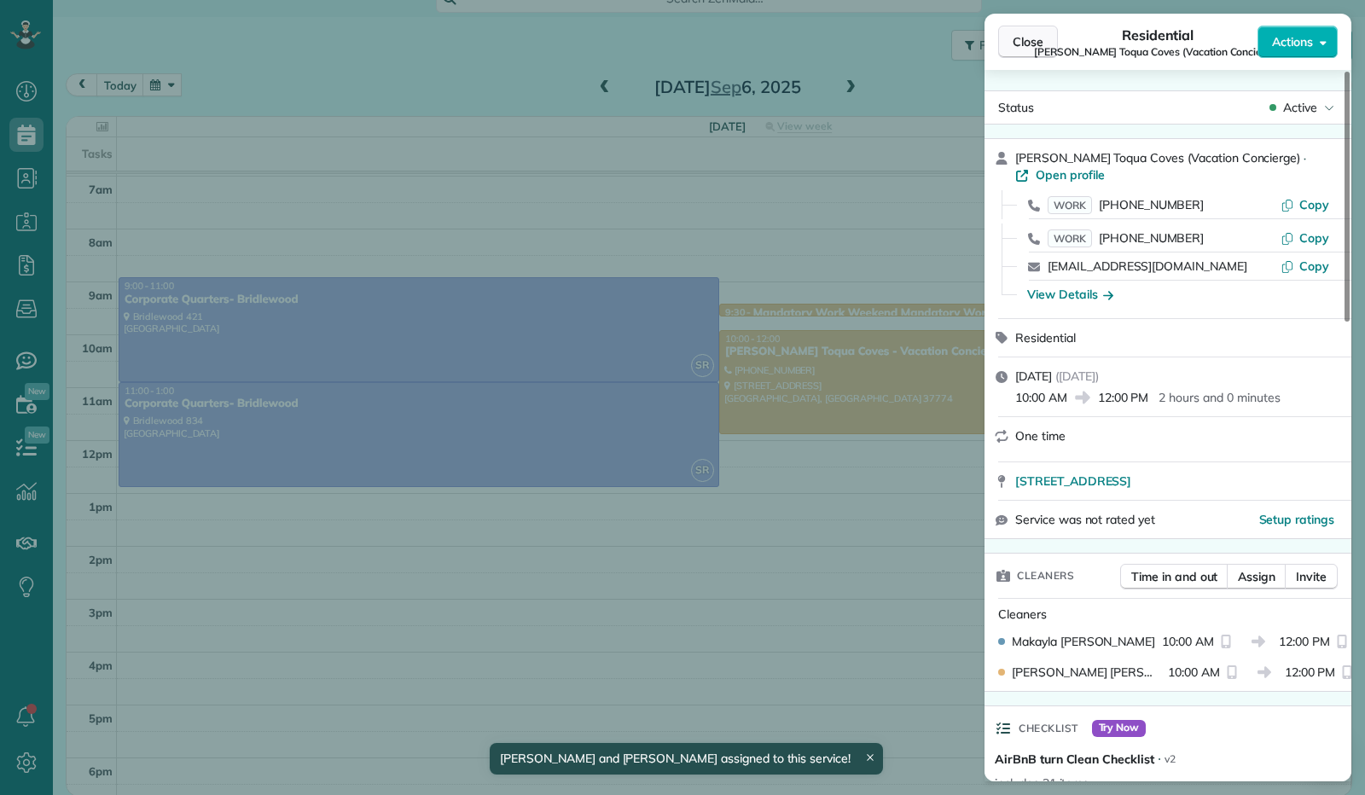
click at [1025, 37] on span "Close" at bounding box center [1027, 41] width 31 height 17
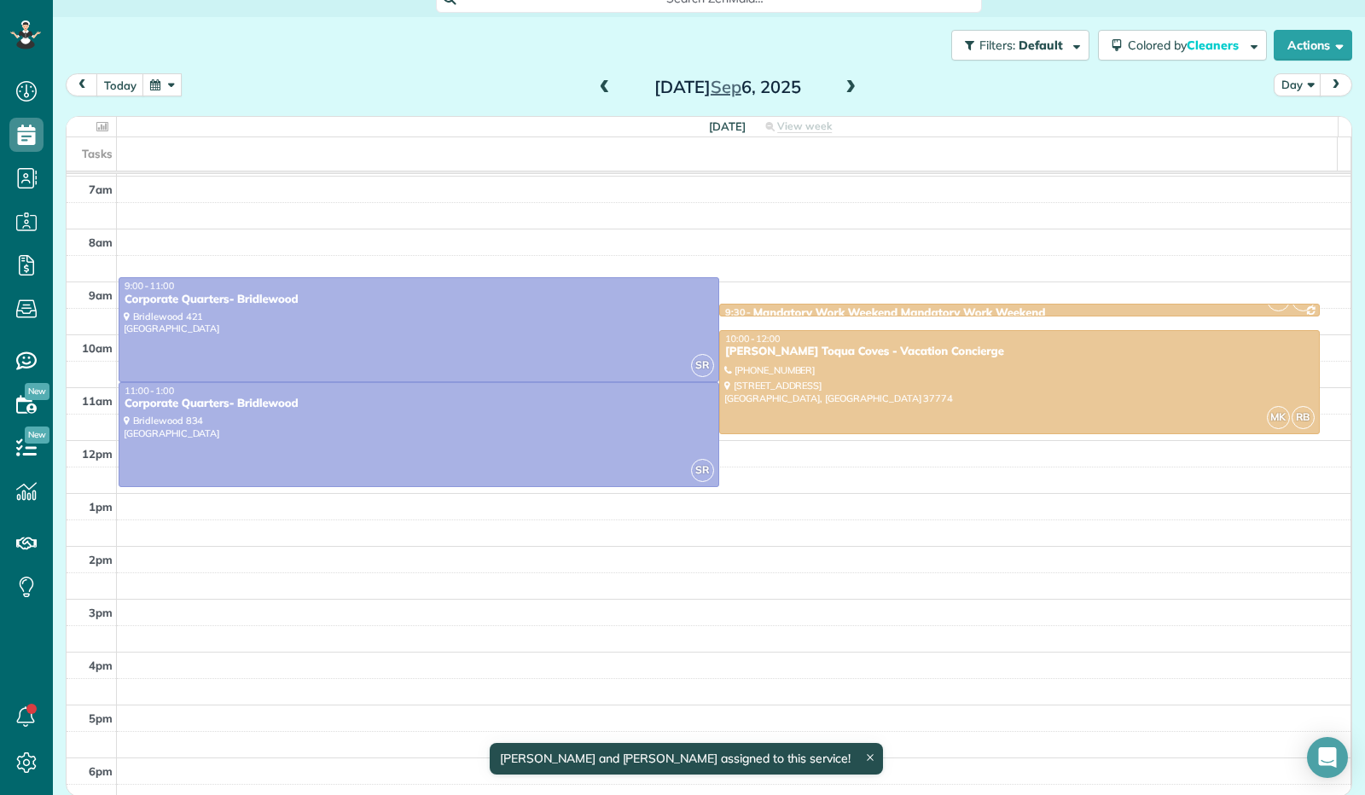
click at [843, 88] on span at bounding box center [850, 87] width 19 height 15
